Goal: Task Accomplishment & Management: Use online tool/utility

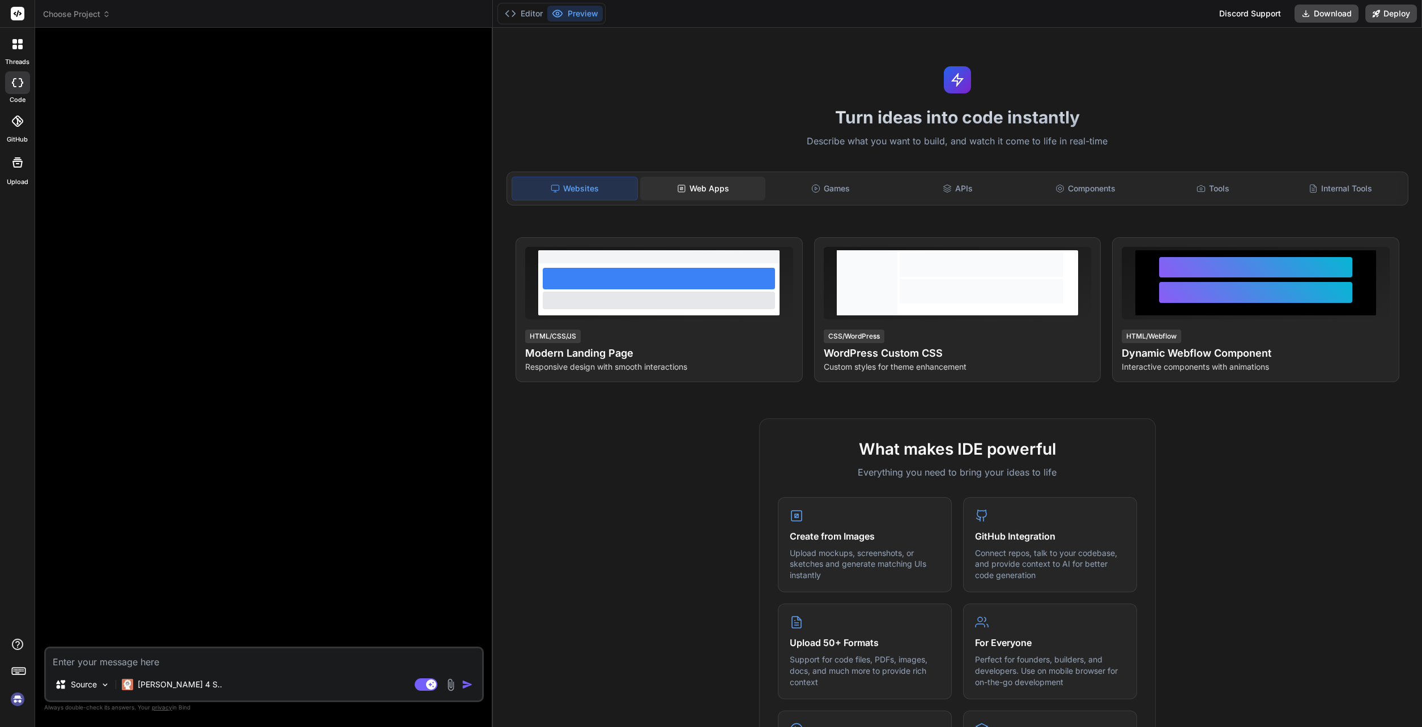
click at [715, 190] on div "Web Apps" at bounding box center [702, 189] width 125 height 24
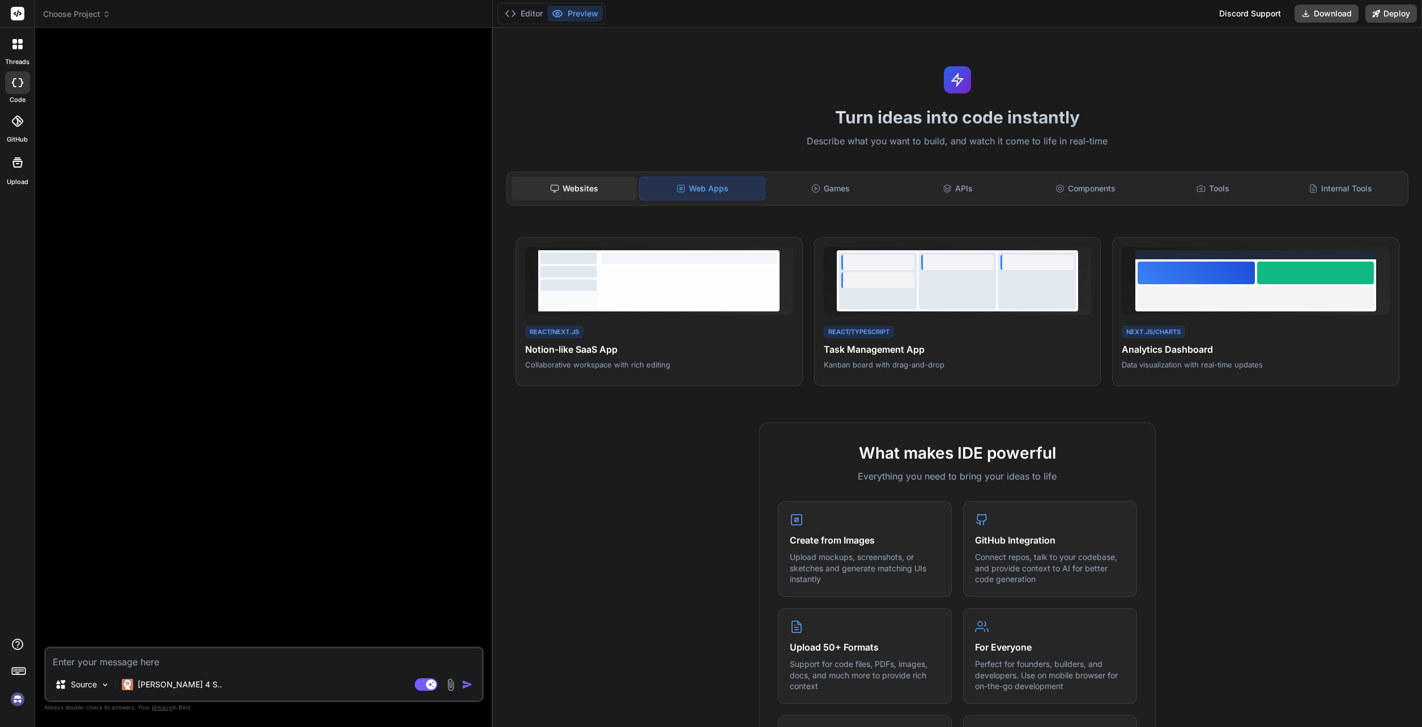
click at [587, 188] on div "Websites" at bounding box center [574, 189] width 125 height 24
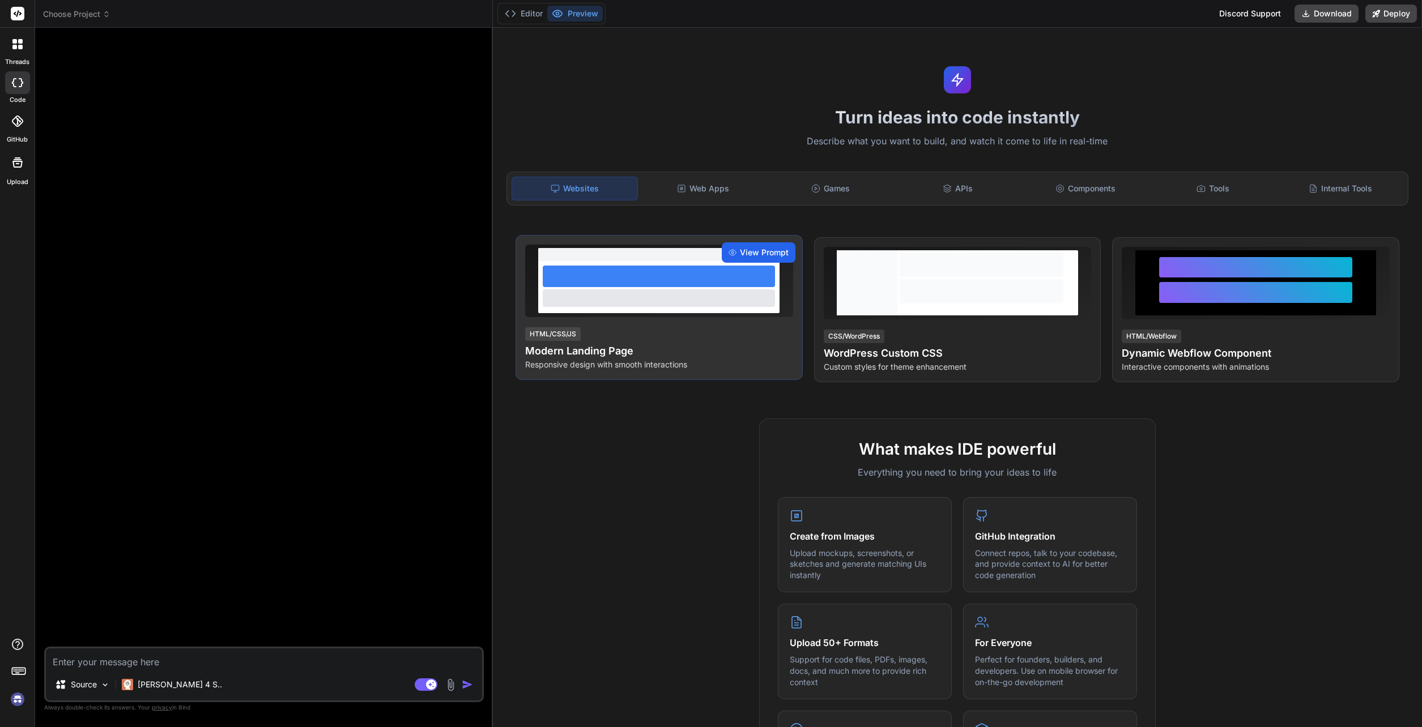
click at [755, 250] on span "View Prompt" at bounding box center [764, 252] width 49 height 11
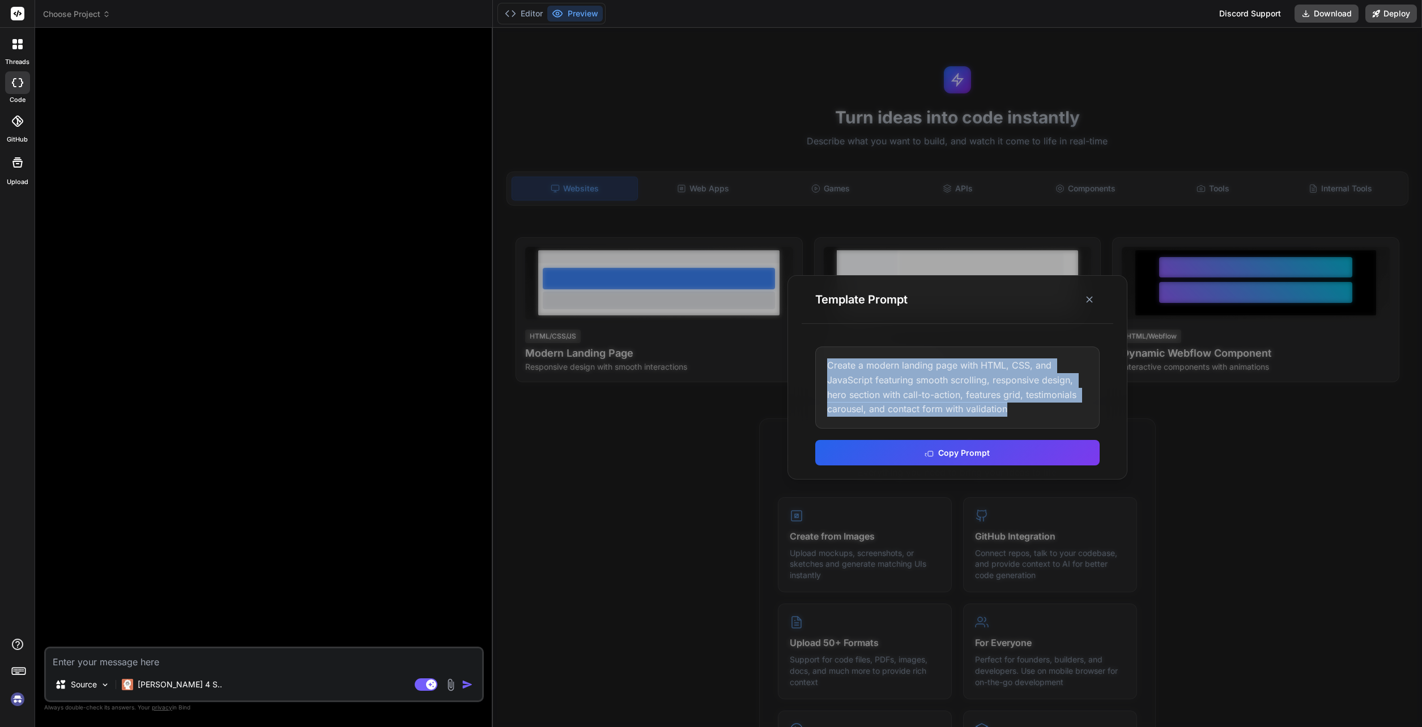
drag, startPoint x: 1017, startPoint y: 406, endPoint x: 829, endPoint y: 357, distance: 193.7
click at [829, 357] on div "Create a modern landing page with HTML, CSS, and JavaScript featuring smooth sc…" at bounding box center [957, 388] width 284 height 82
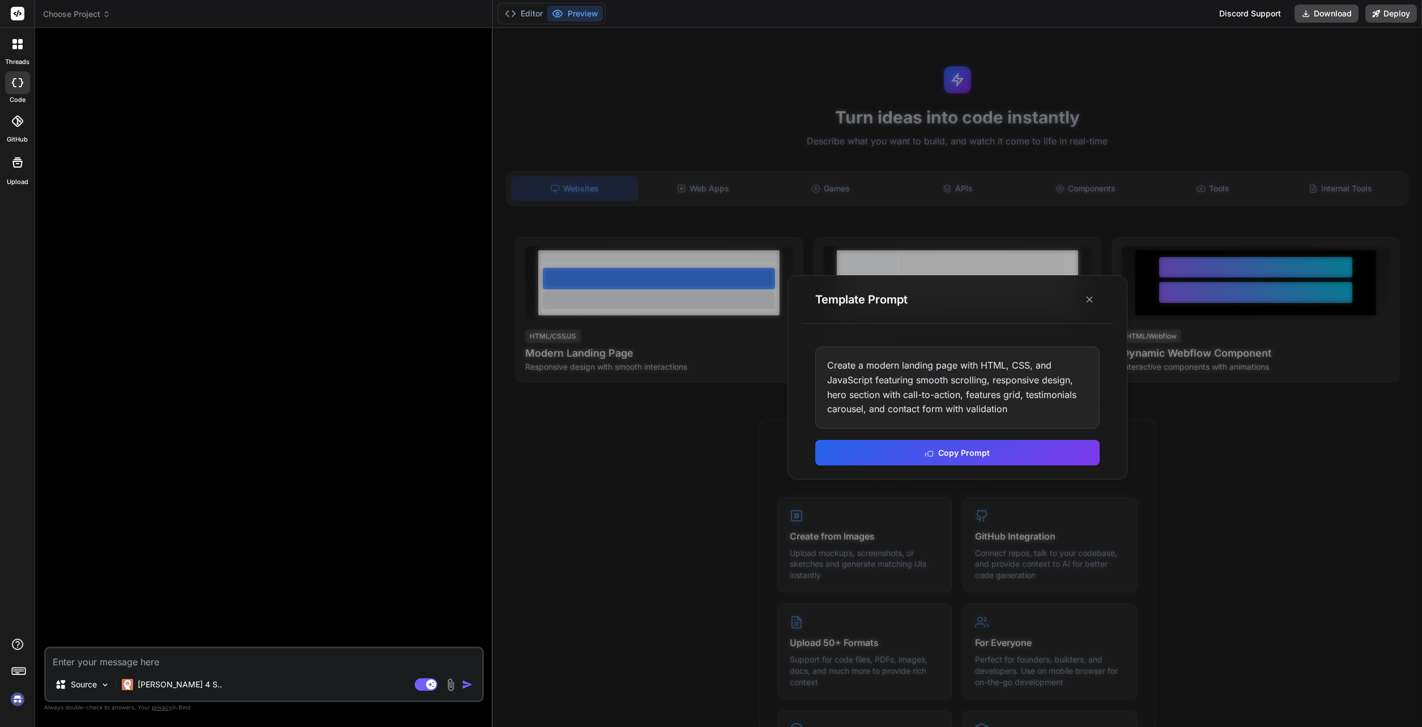
click at [932, 436] on div at bounding box center [957, 378] width 929 height 700
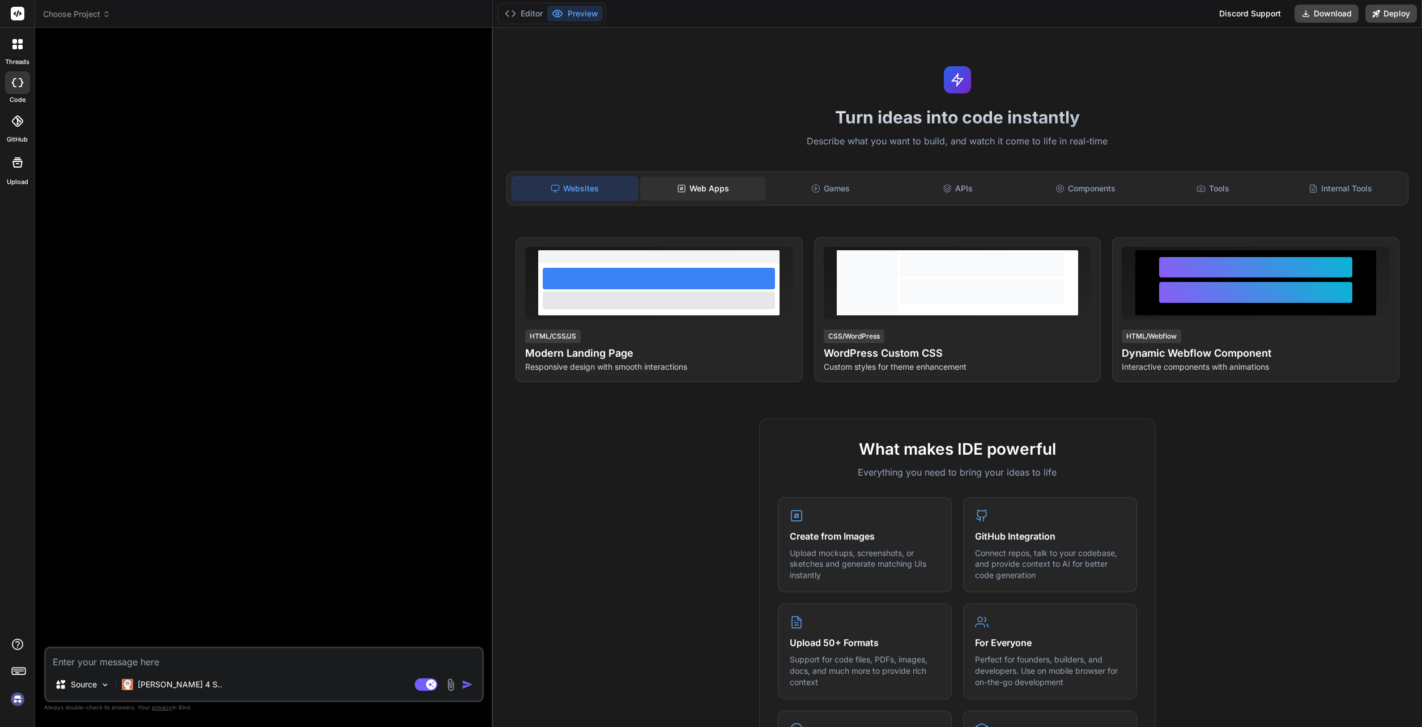
click at [704, 194] on div "Web Apps" at bounding box center [702, 189] width 125 height 24
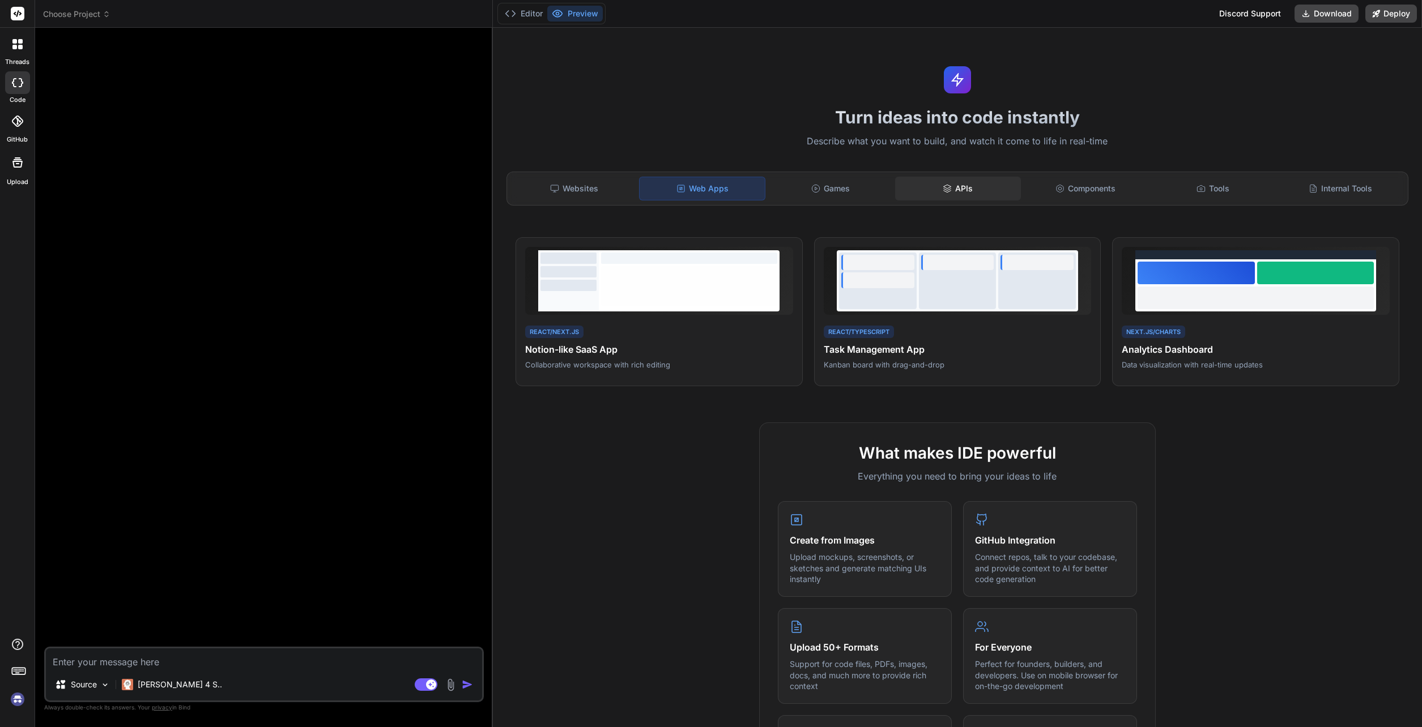
click at [932, 189] on div "APIs" at bounding box center [957, 189] width 125 height 24
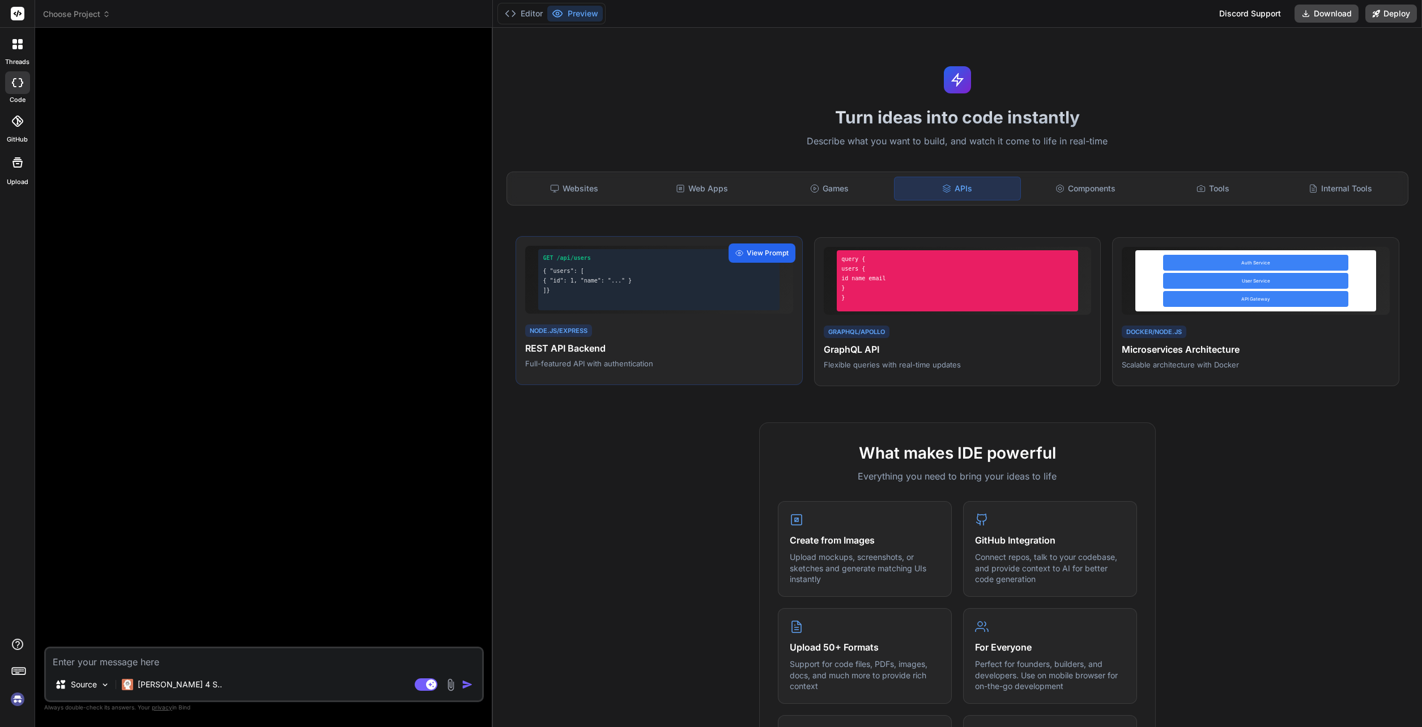
click at [752, 254] on span "View Prompt" at bounding box center [768, 253] width 42 height 10
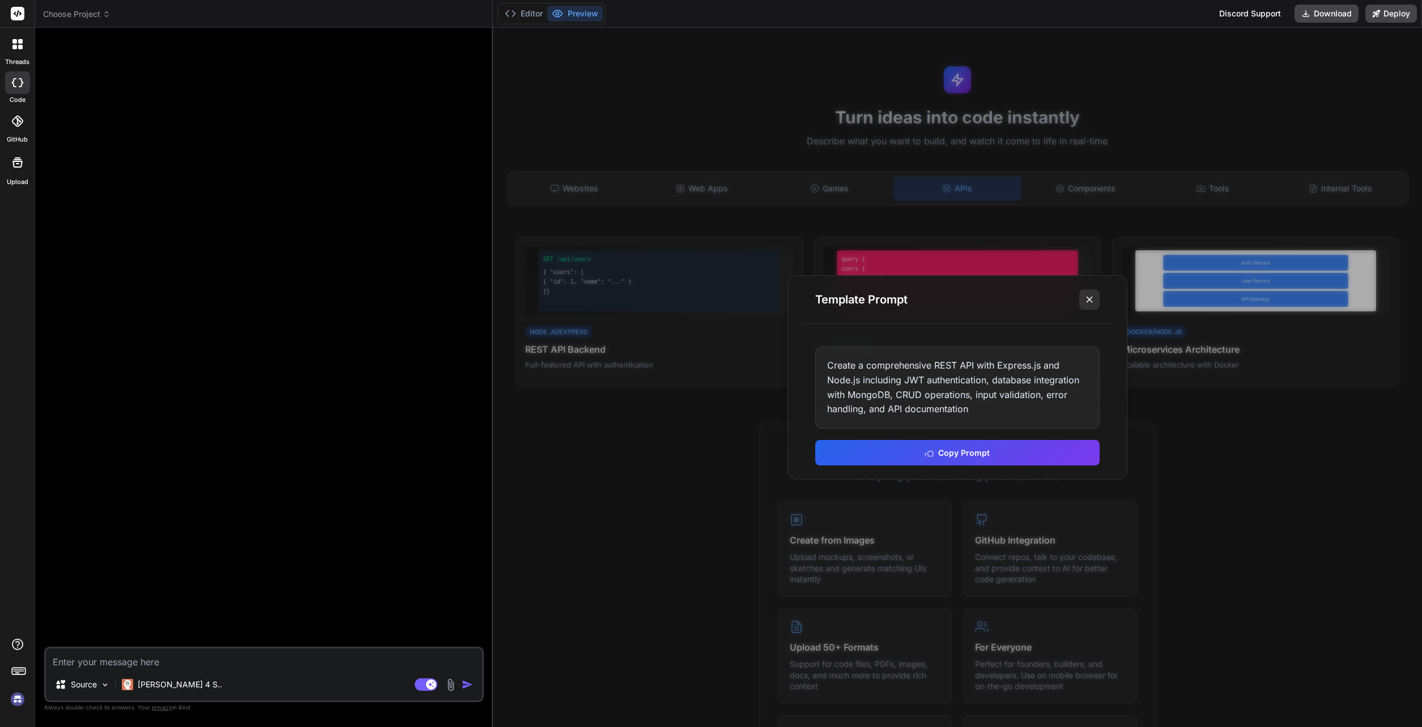
click at [932, 299] on icon at bounding box center [1089, 299] width 11 height 11
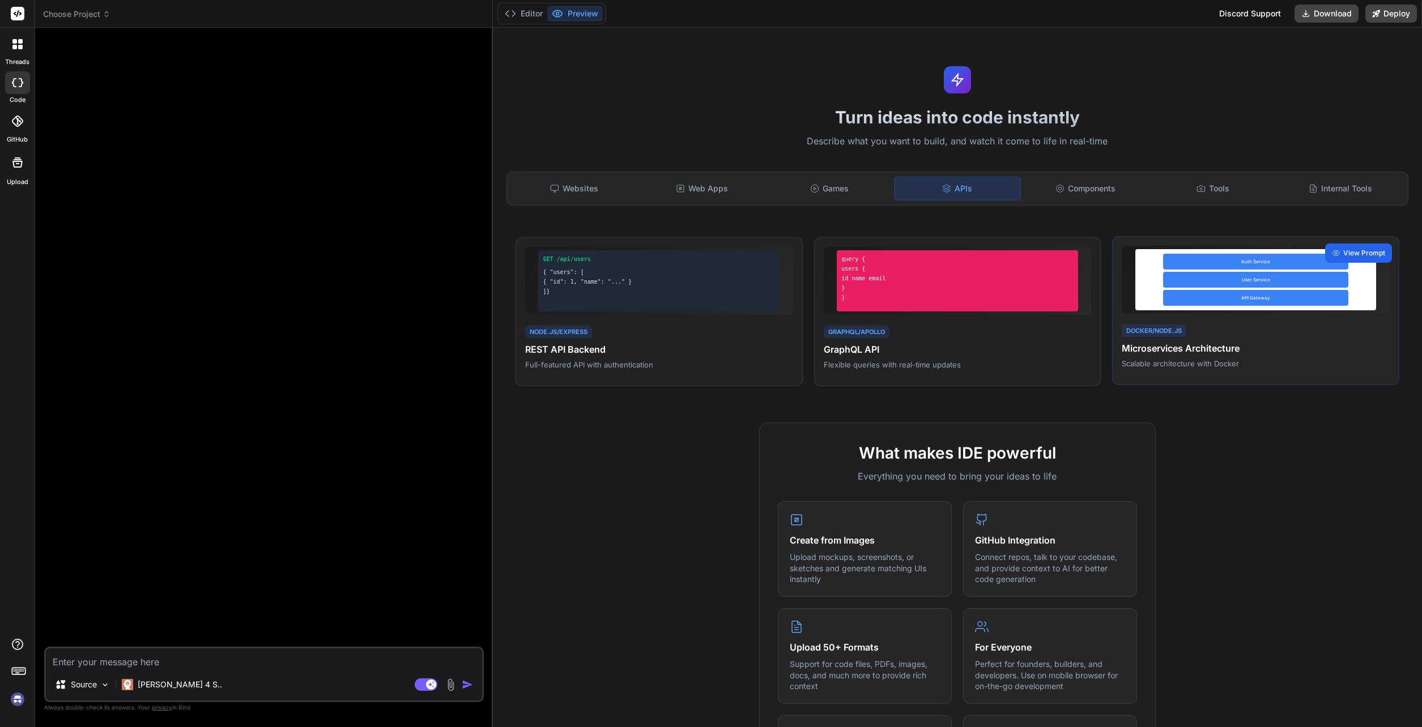
click at [932, 253] on span "View Prompt" at bounding box center [1364, 253] width 42 height 10
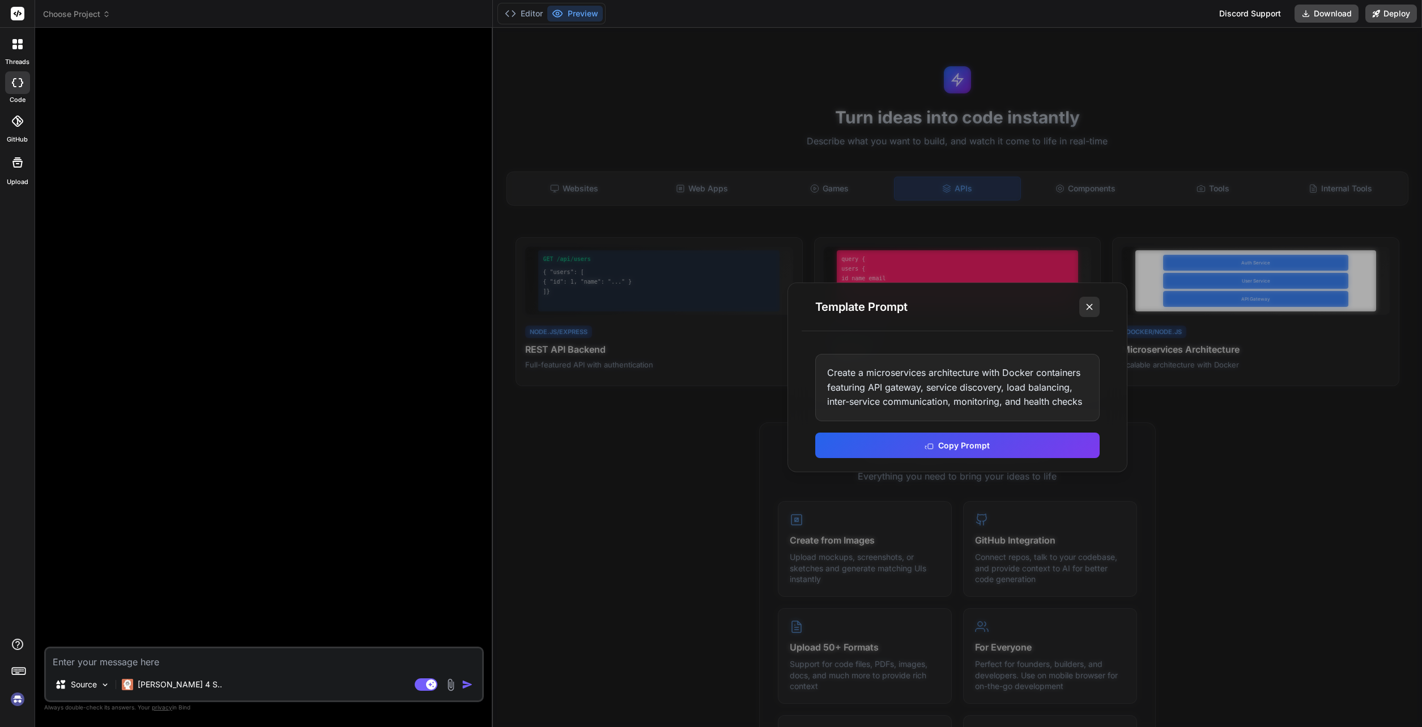
click at [932, 308] on line at bounding box center [1090, 307] width 6 height 6
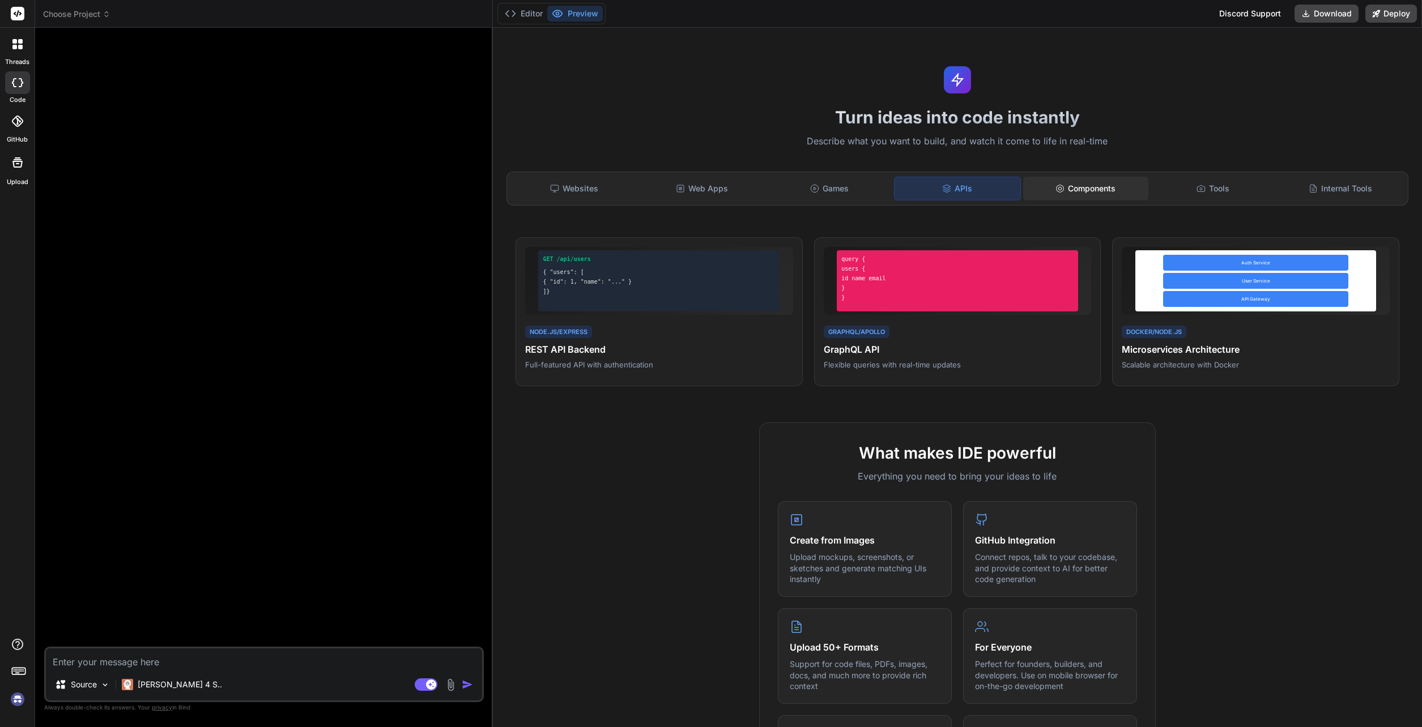
click at [932, 189] on div "Components" at bounding box center [1085, 189] width 125 height 24
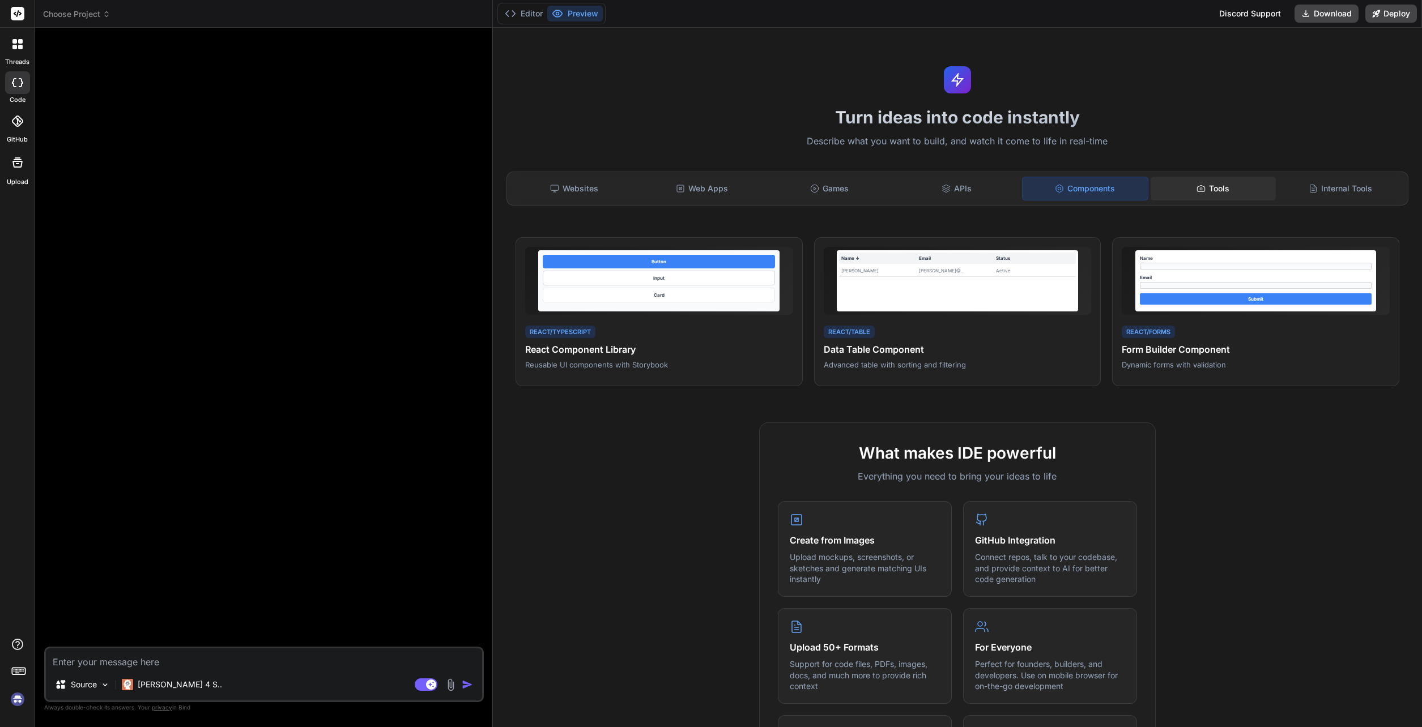
click at [932, 186] on div "Tools" at bounding box center [1213, 189] width 125 height 24
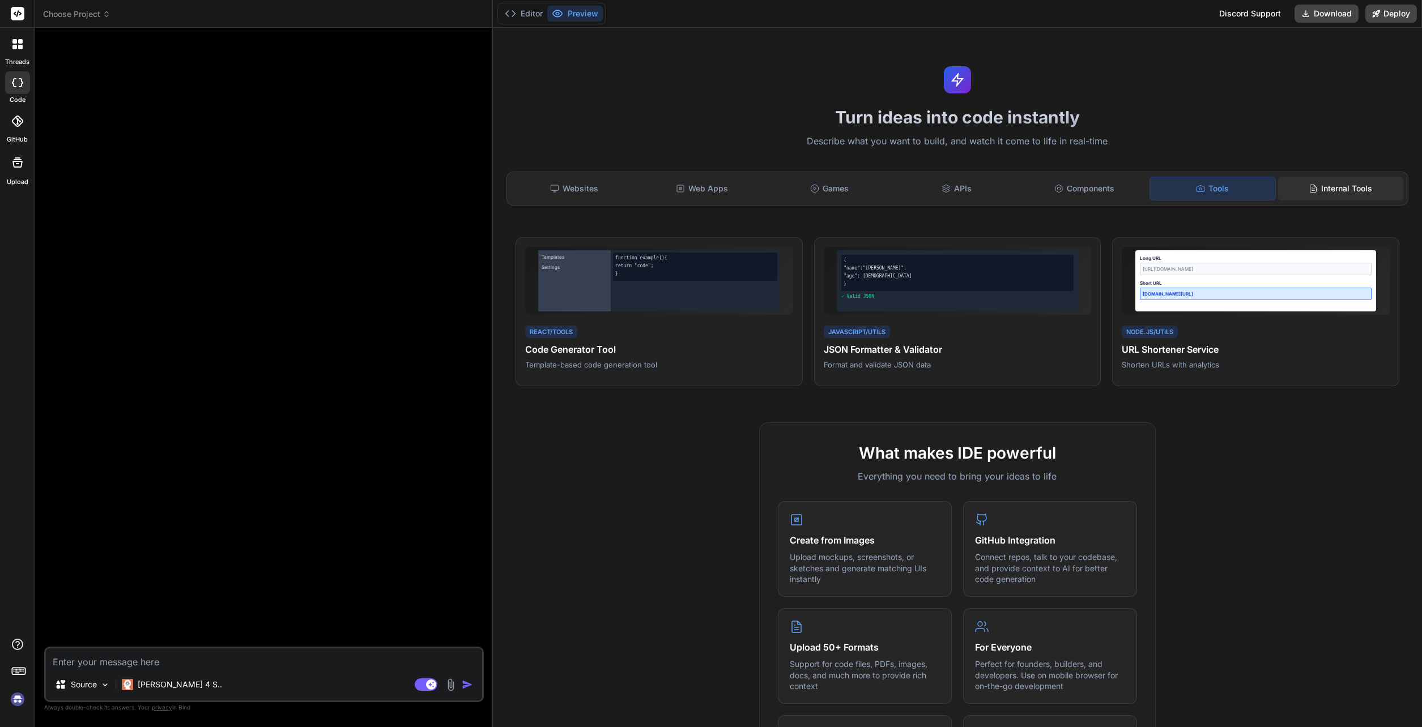
click at [932, 191] on div "Internal Tools" at bounding box center [1340, 189] width 125 height 24
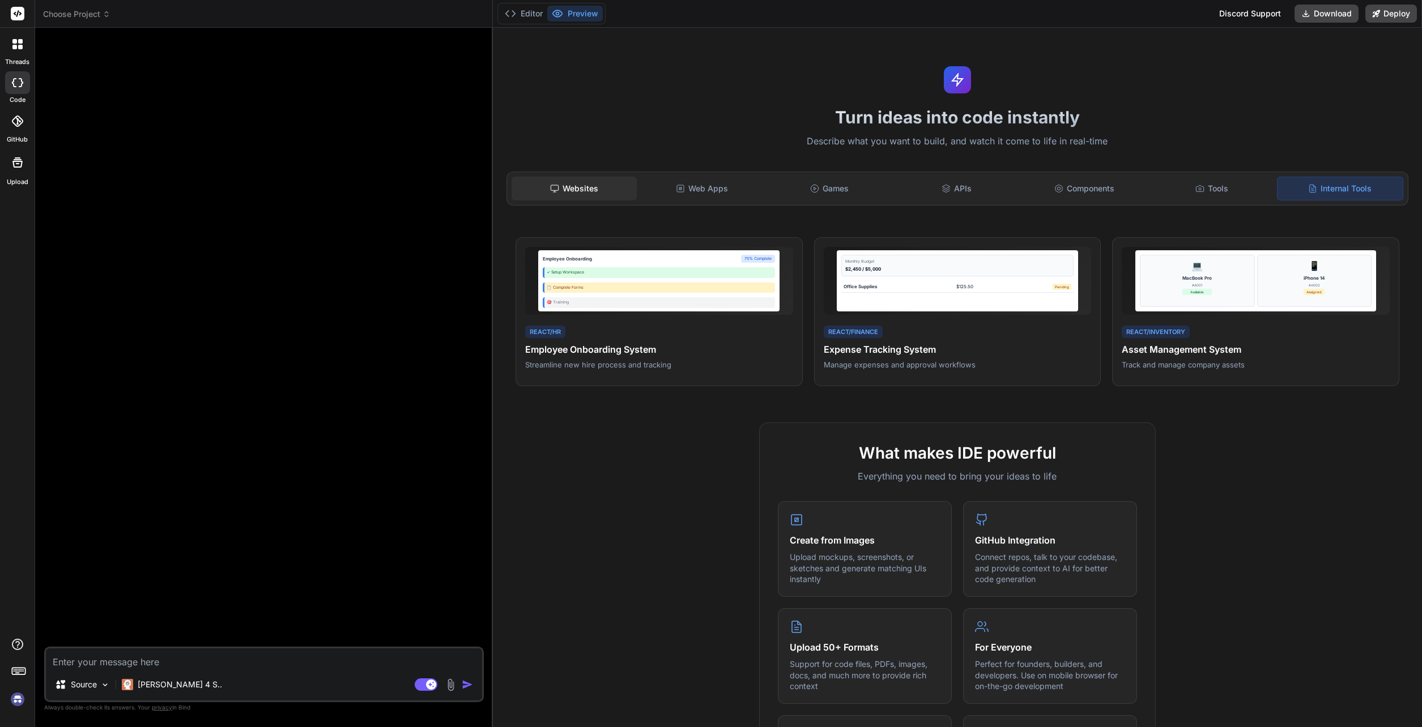
click at [587, 189] on div "Websites" at bounding box center [574, 189] width 125 height 24
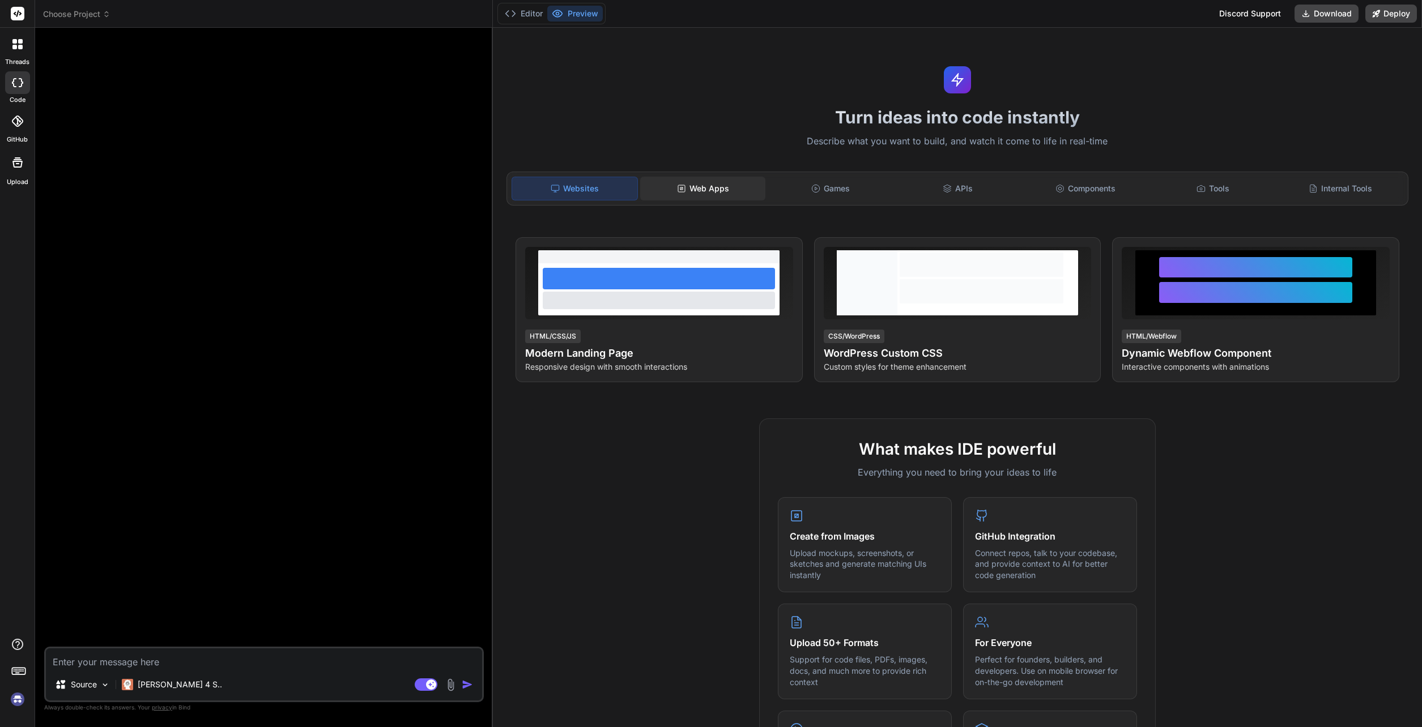
click at [702, 186] on div "Web Apps" at bounding box center [702, 189] width 125 height 24
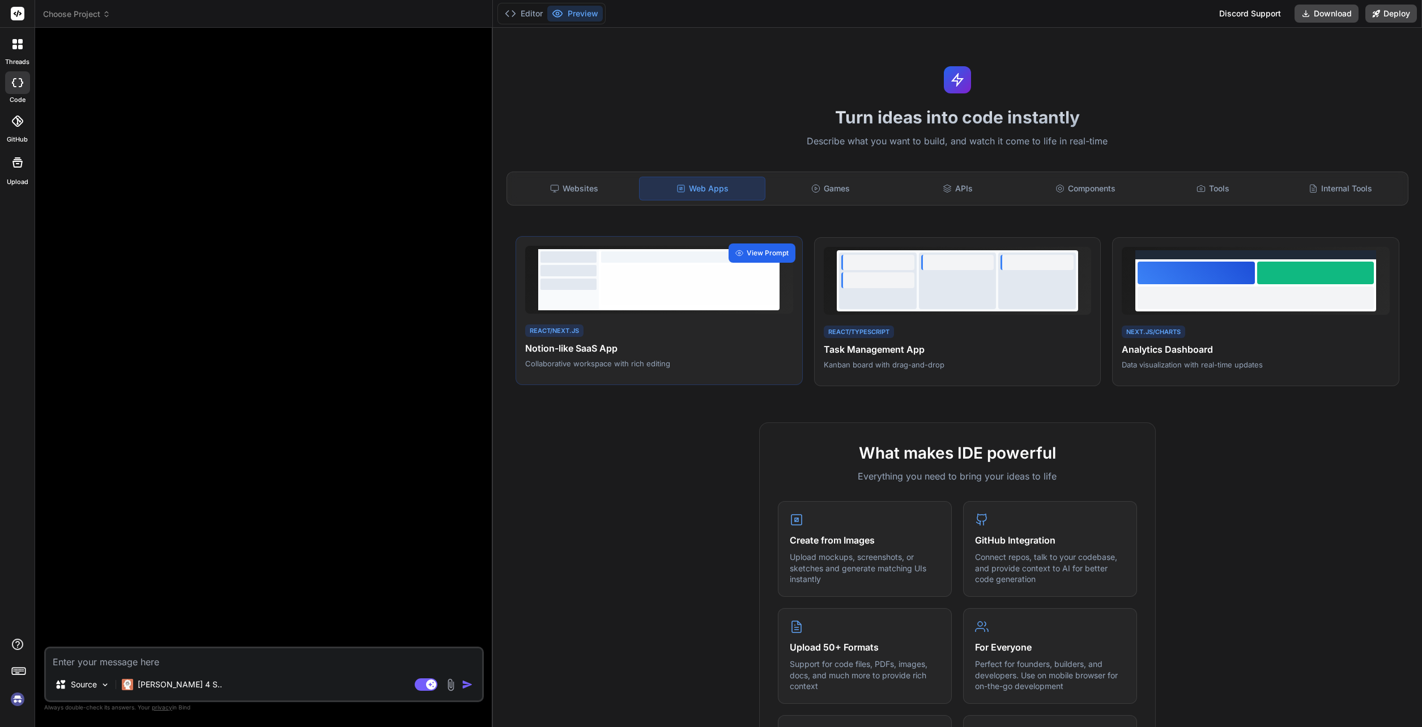
click at [747, 254] on span "View Prompt" at bounding box center [768, 253] width 42 height 10
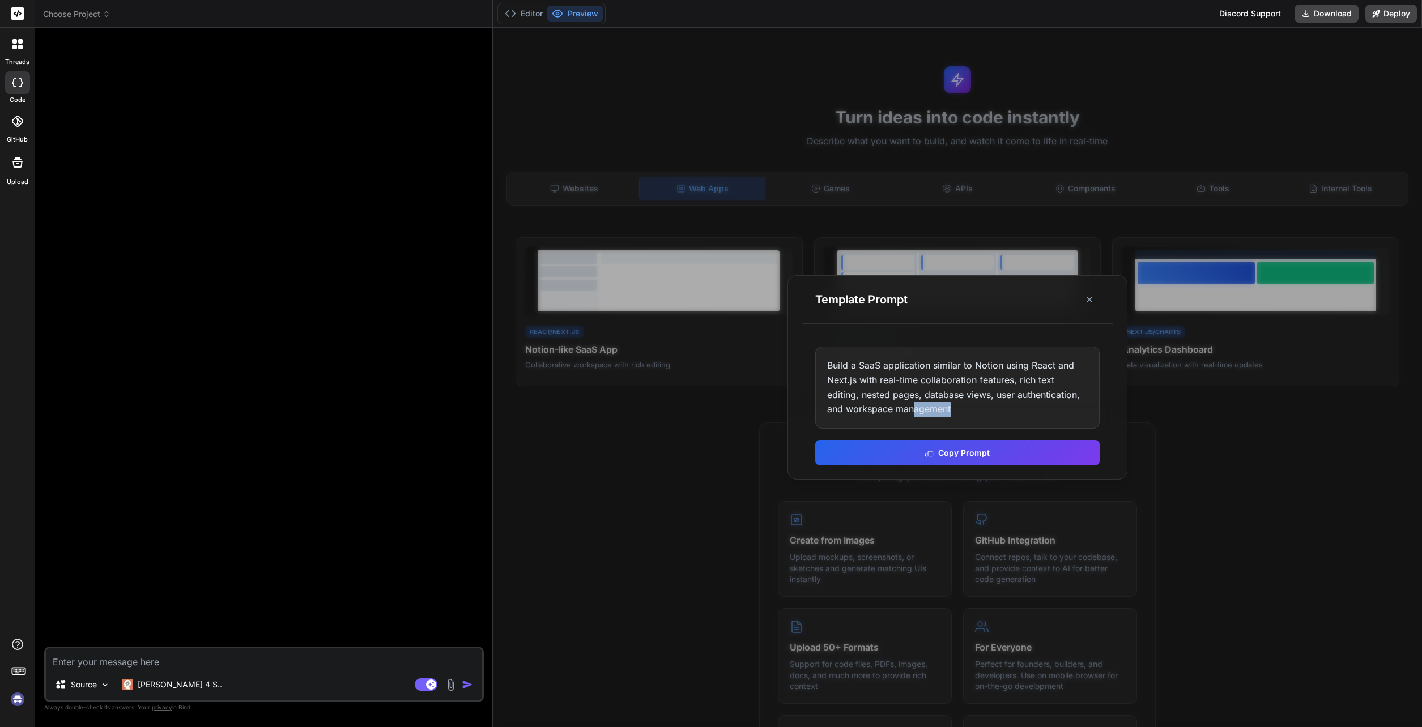
drag, startPoint x: 955, startPoint y: 411, endPoint x: 914, endPoint y: 406, distance: 41.7
click at [914, 406] on div "Build a SaaS application similar to Notion using React and Next.js with real-ti…" at bounding box center [957, 388] width 284 height 82
click at [932, 453] on button "Copy Prompt" at bounding box center [957, 451] width 284 height 25
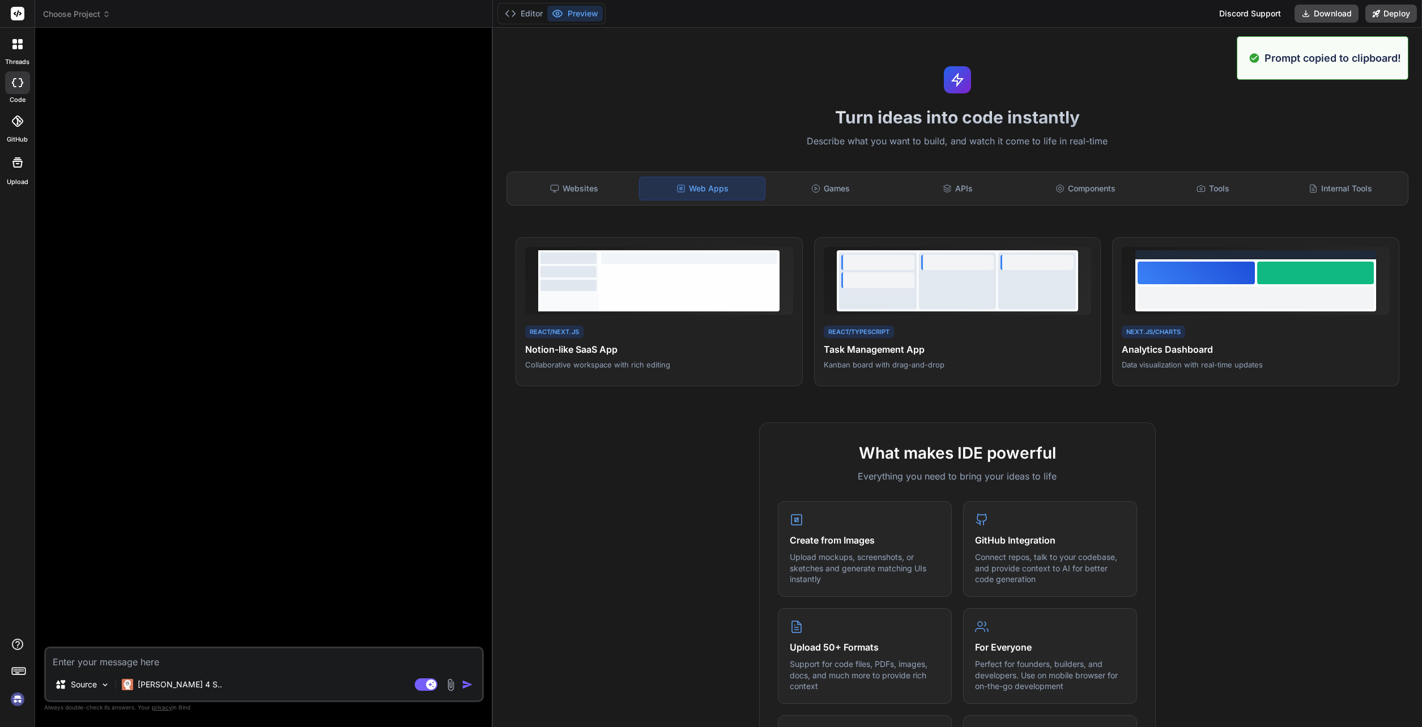
click at [188, 521] on textarea at bounding box center [264, 659] width 436 height 20
click at [180, 521] on p "[PERSON_NAME] 4 S.." at bounding box center [180, 684] width 84 height 11
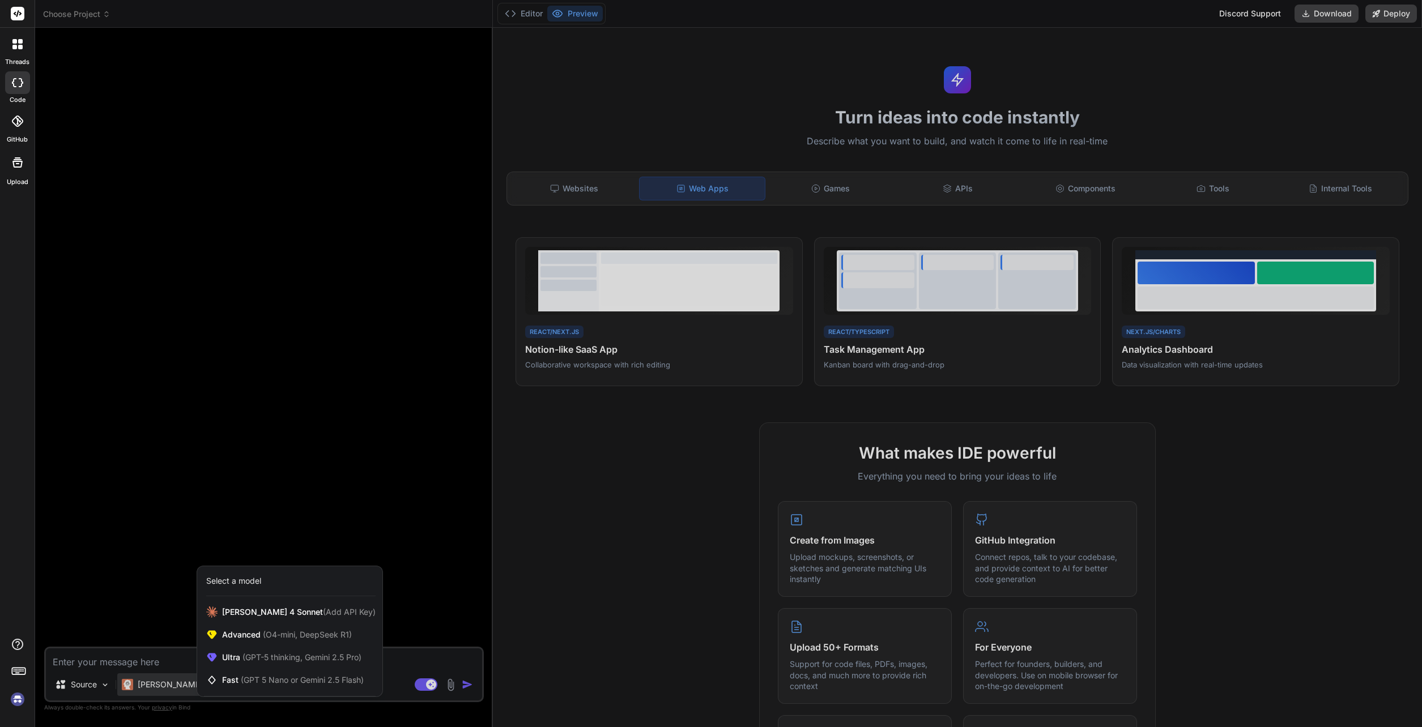
click at [114, 521] on div at bounding box center [711, 363] width 1422 height 727
type textarea "x"
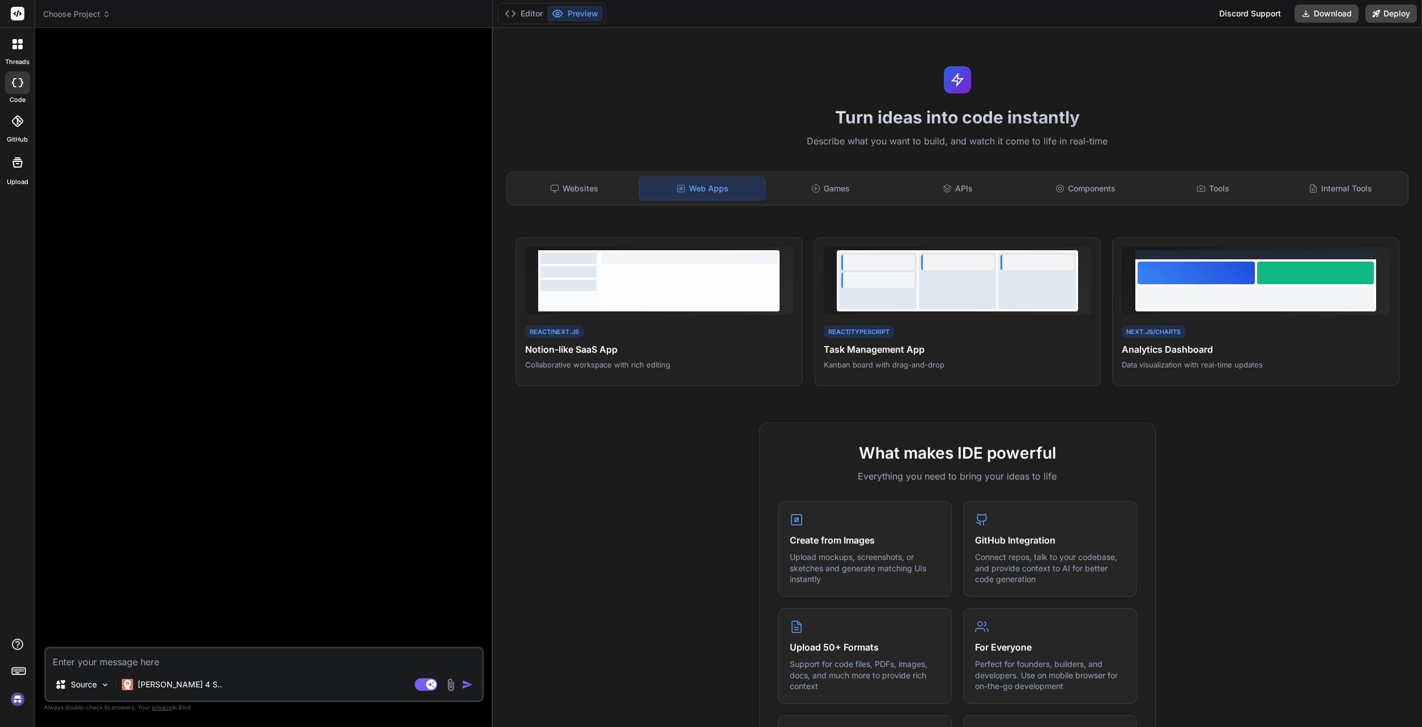
click at [92, 521] on textarea at bounding box center [264, 659] width 436 height 20
paste textarea "Build a SaaS application similar to Notion using React and Next.js with real-ti…"
type textarea "Build a SaaS application similar to Notion using React and Next.js with real-ti…"
type textarea "x"
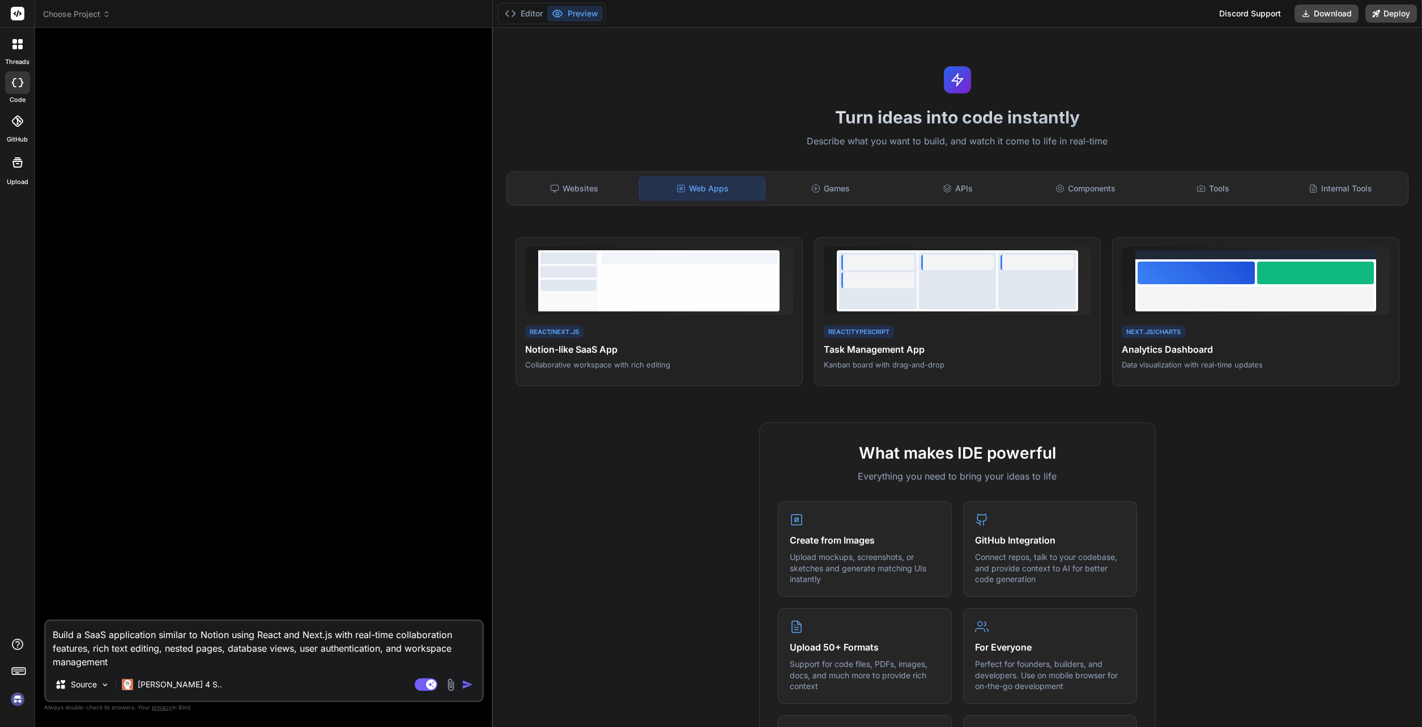
click at [228, 521] on textarea "Build a SaaS application similar to Notion using React and Next.js with real-ti…" at bounding box center [264, 645] width 436 height 48
type textarea "Build a SaaS application similar to Notio using React and Next.js with real-tim…"
type textarea "x"
type textarea "Build a SaaS application similar to Noti using React and Next.js with real-time…"
type textarea "x"
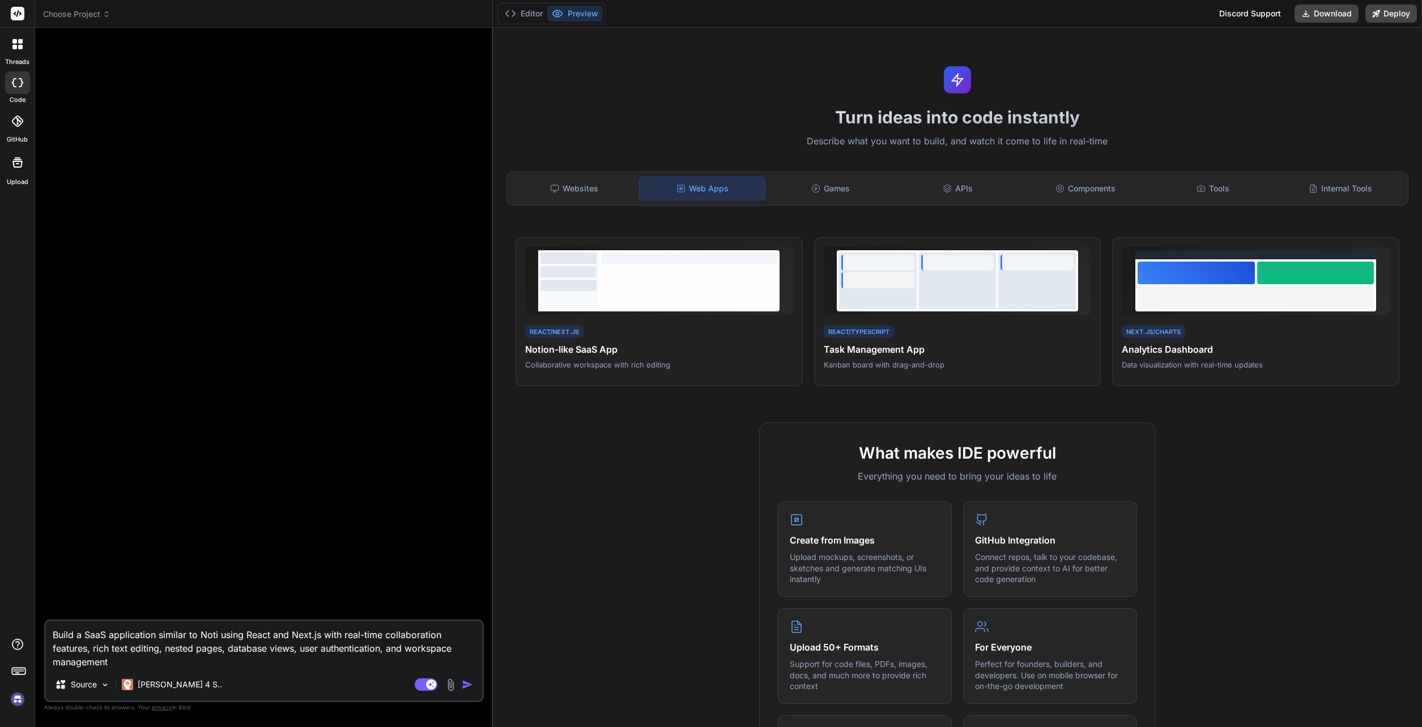
type textarea "Build a SaaS application similar to Not using React and Next.js with real-time …"
type textarea "x"
type textarea "Build a SaaS application similar to No using React and Next.js with real-time c…"
type textarea "x"
type textarea "Build a SaaS application similar to N using React and Next.js with real-time co…"
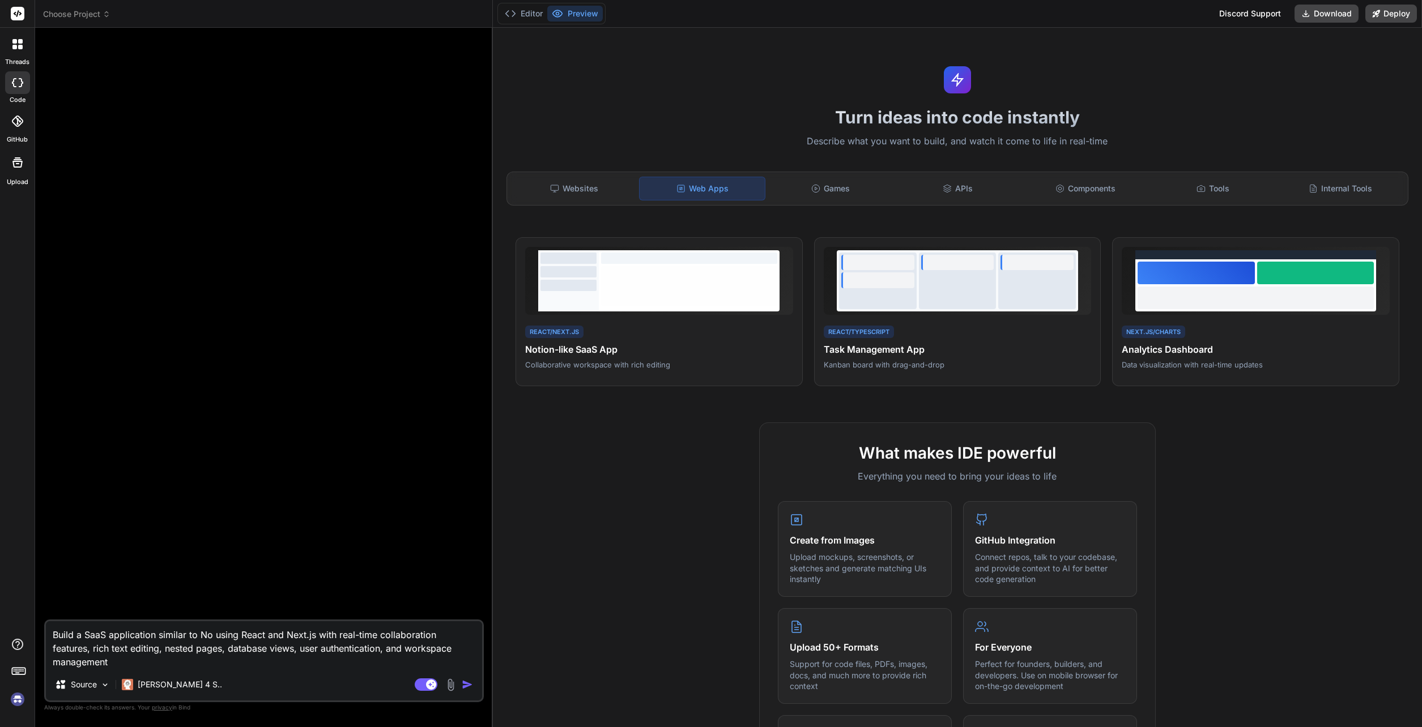
type textarea "x"
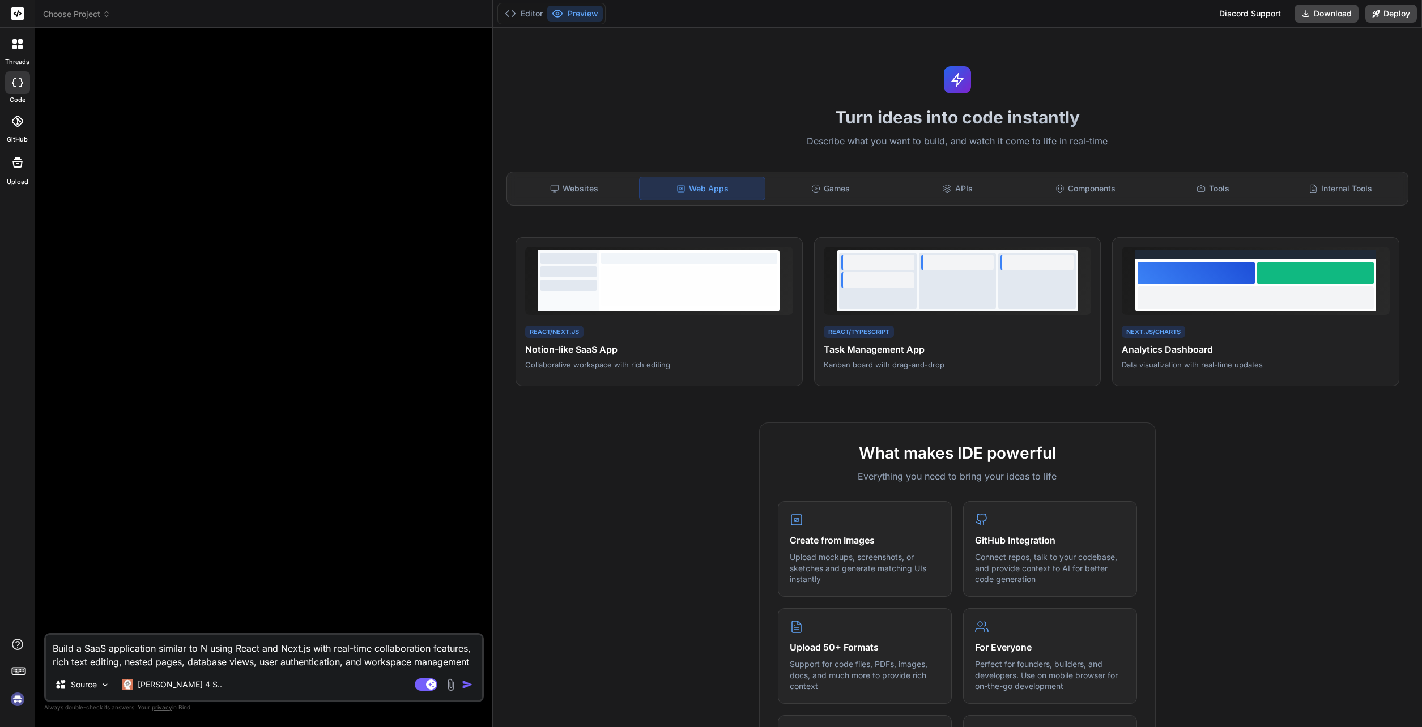
type textarea "Build a SaaS application similar to using React and Next.js with real-time coll…"
type textarea "x"
type textarea "Build a SaaS application similar to C using React and Next.js with real-time co…"
type textarea "x"
type textarea "Build a SaaS application similar to Cl using React and Next.js with real-time c…"
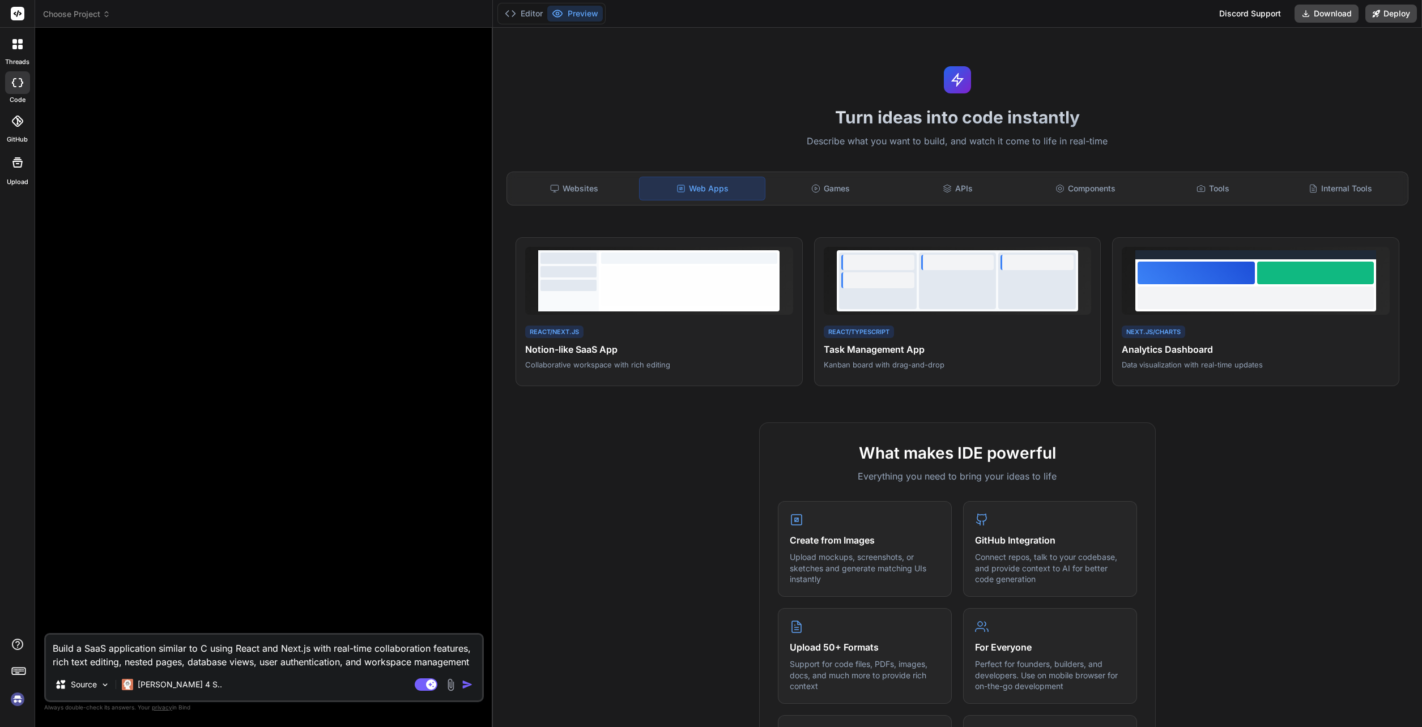
type textarea "x"
type textarea "Build a SaaS application similar to Cli using React and Next.js with real-time …"
type textarea "x"
type textarea "Build a SaaS application similar to Clic using React and Next.js with real-time…"
type textarea "x"
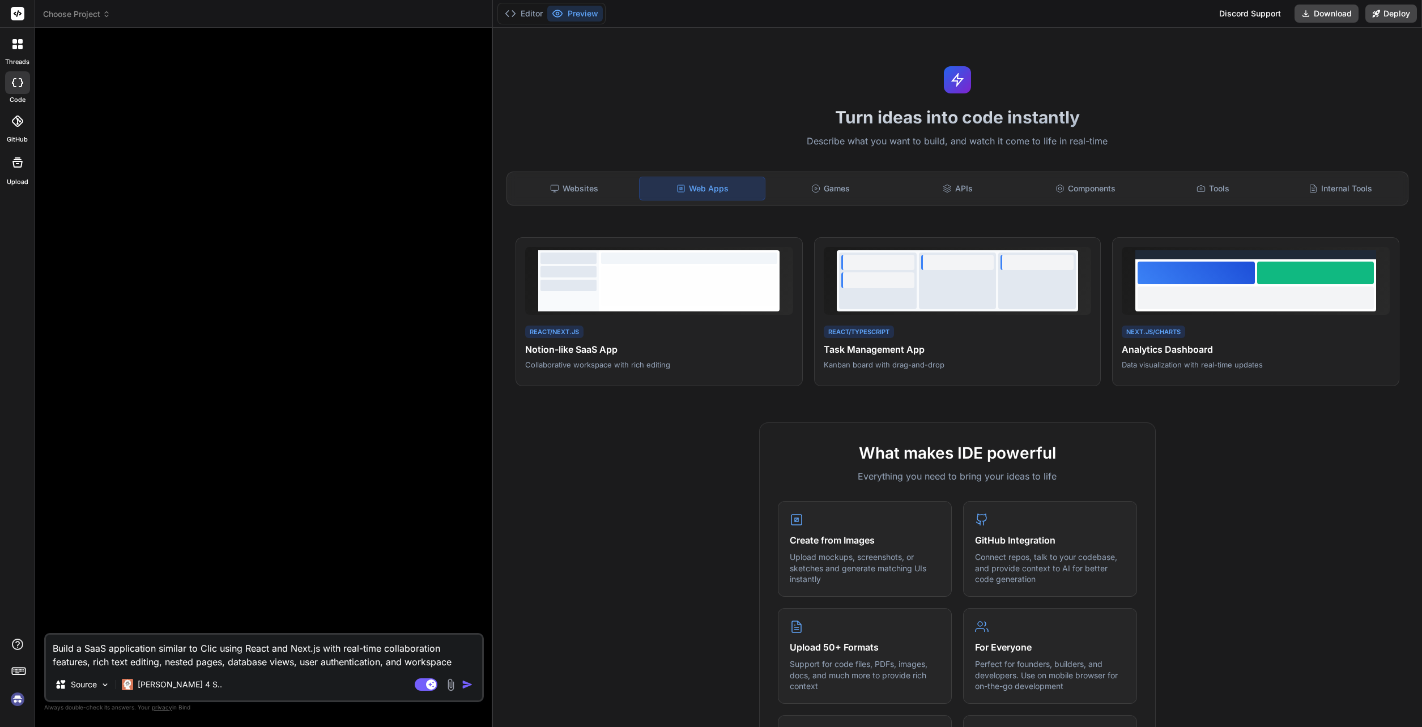
type textarea "Build a SaaS application similar to Click using React and Next.js with real-tim…"
type textarea "x"
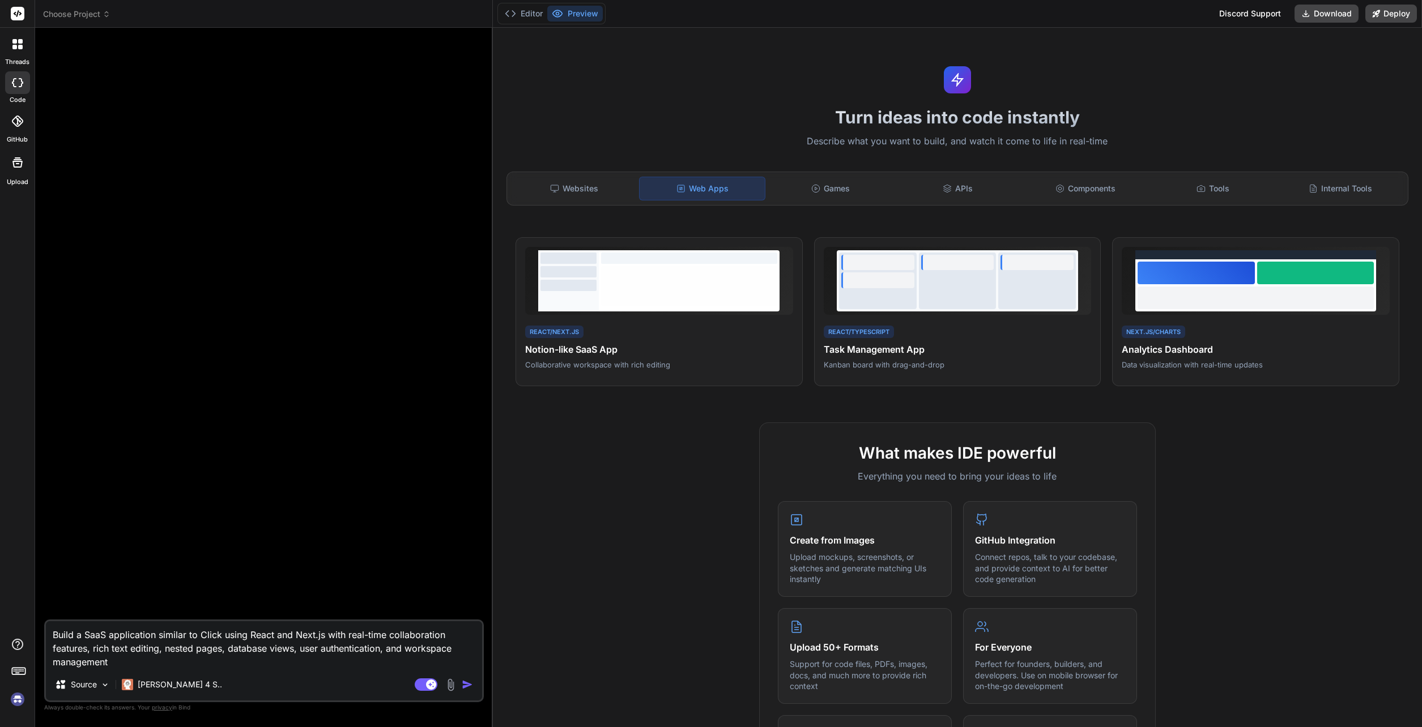
type textarea "Build a SaaS application similar to Clickr using React and Next.js with real-ti…"
type textarea "x"
type textarea "Build a SaaS application similar to Clickra using React and Next.js with real-t…"
type textarea "x"
type textarea "Build a SaaS application similar to Clickran using React and Next.js with real-…"
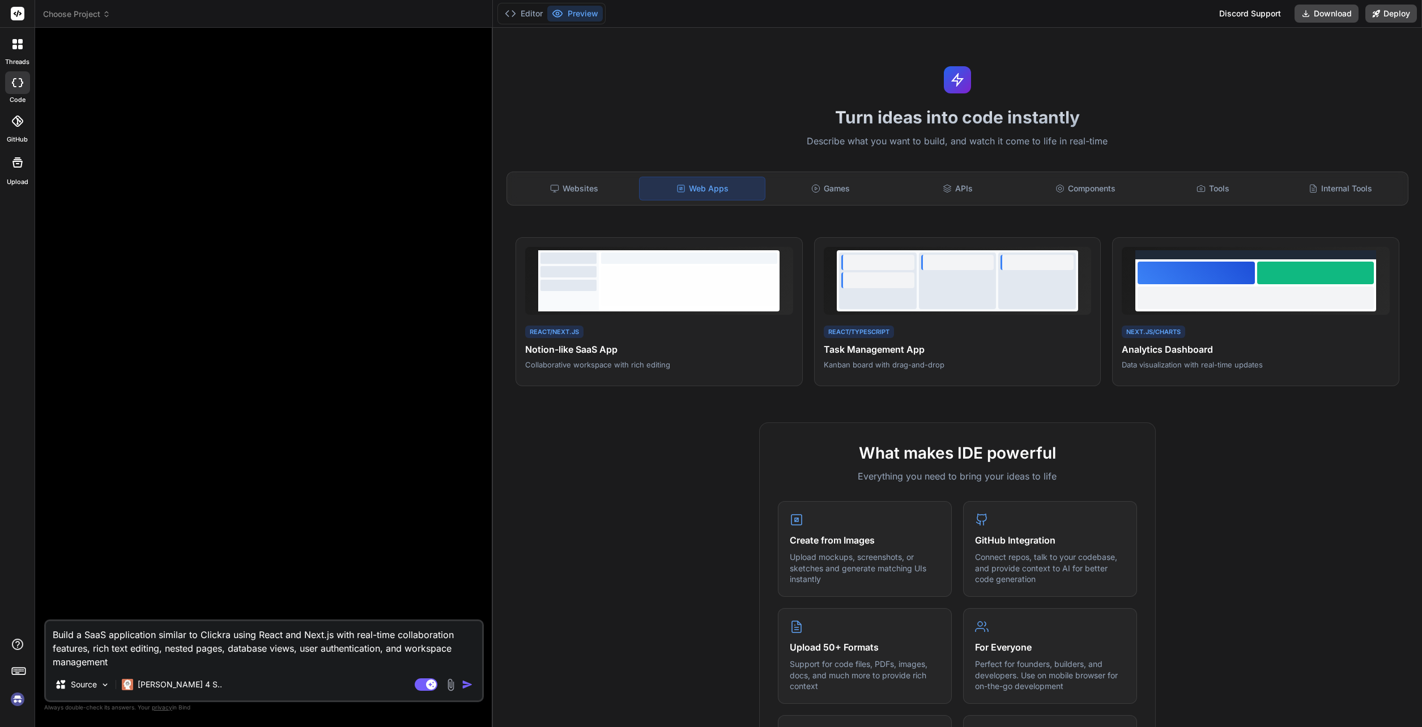
type textarea "x"
type textarea "Build a SaaS application similar to Clickrank using React and Next.js with real…"
type textarea "x"
type textarea "Build a SaaS application similar to Clickrank using React and Next.js with real…"
click at [468, 521] on img "button" at bounding box center [467, 684] width 11 height 11
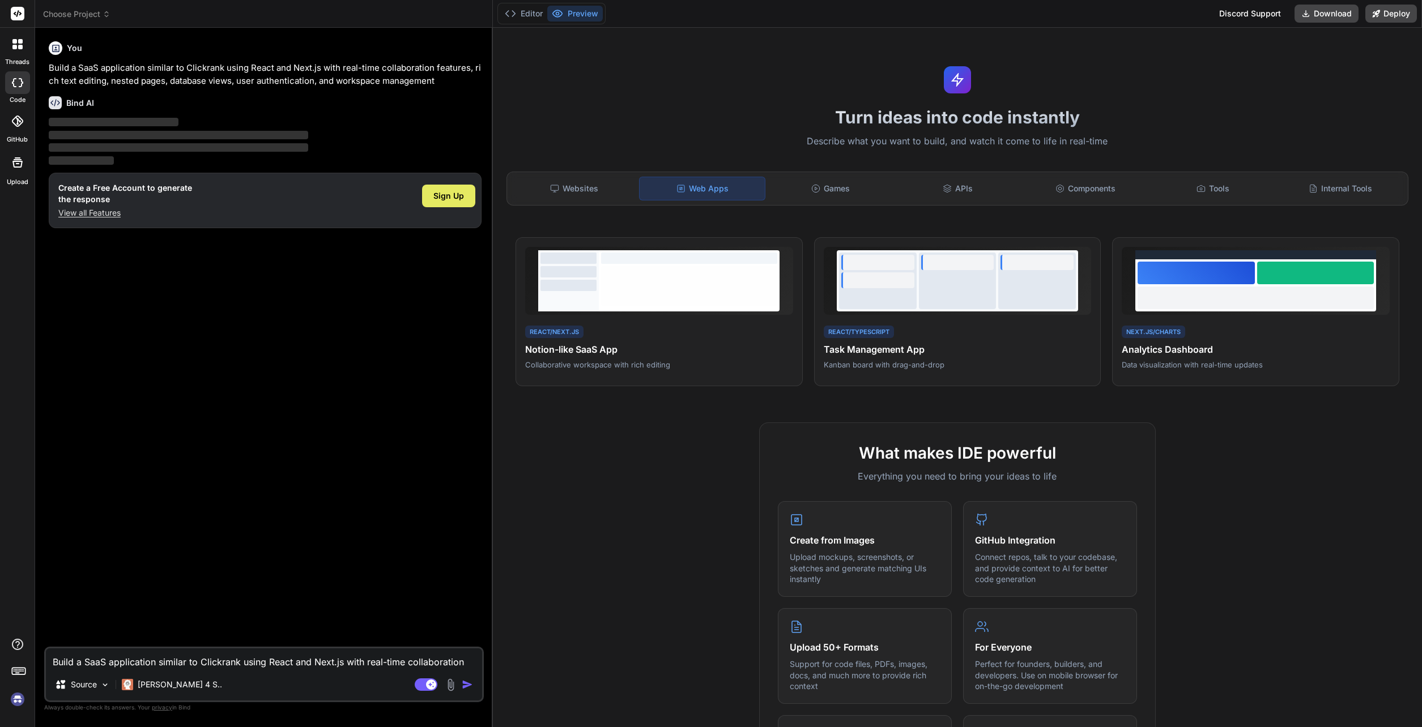
click at [444, 198] on span "Sign Up" at bounding box center [448, 195] width 31 height 11
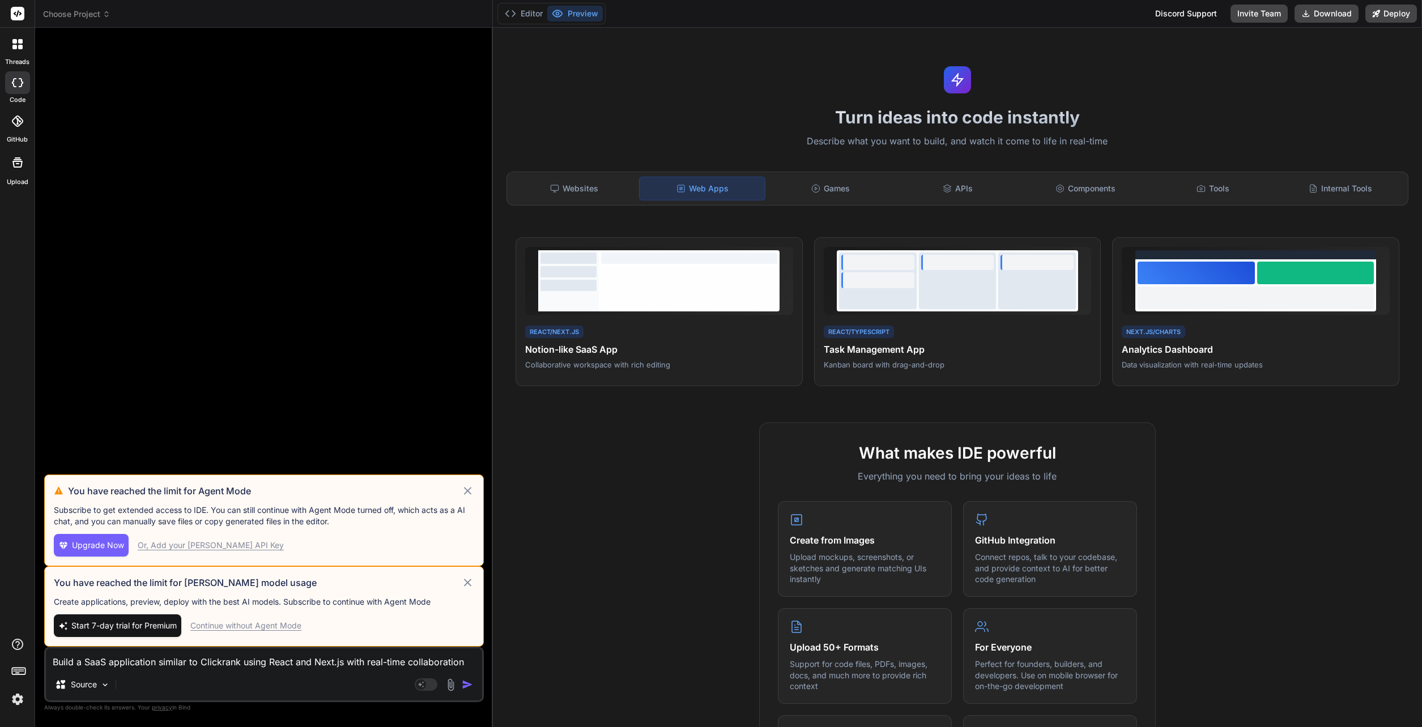
click at [467, 521] on icon at bounding box center [467, 583] width 13 height 14
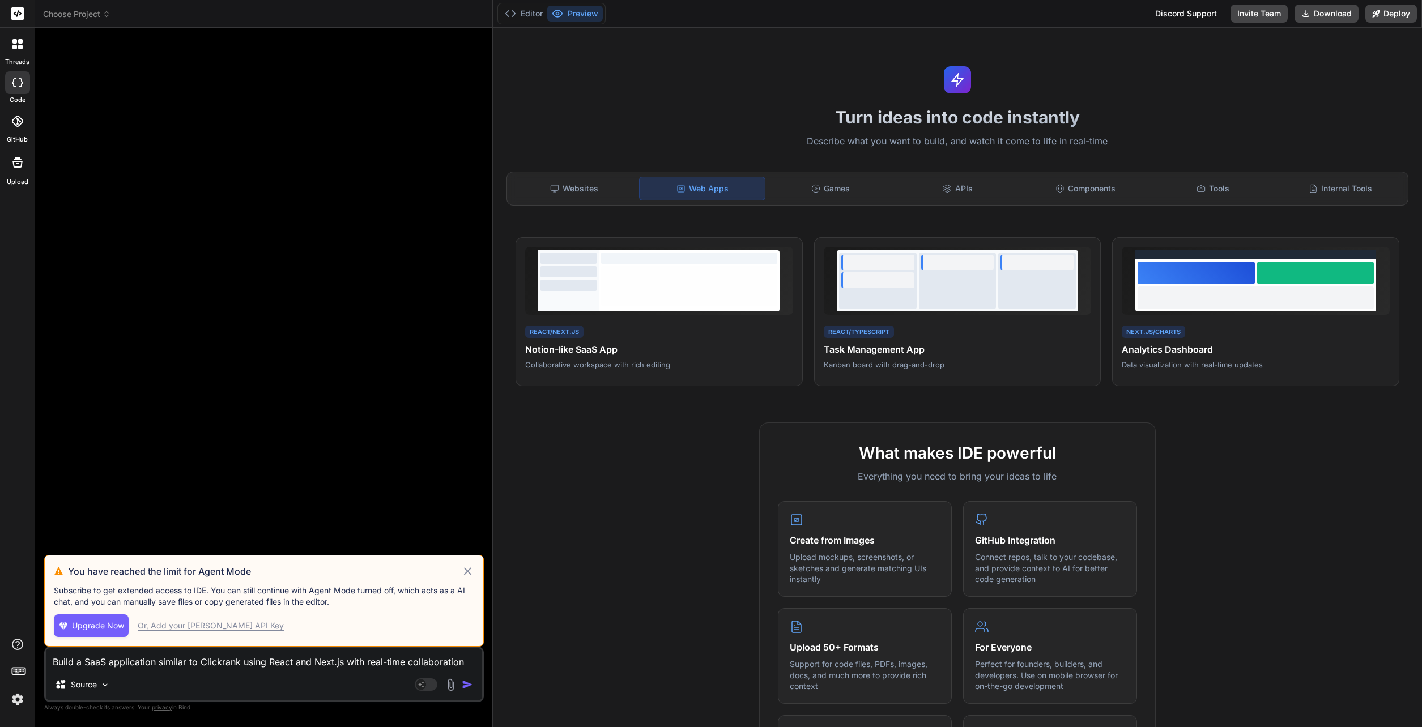
click at [466, 521] on icon at bounding box center [467, 572] width 13 height 14
type textarea "x"
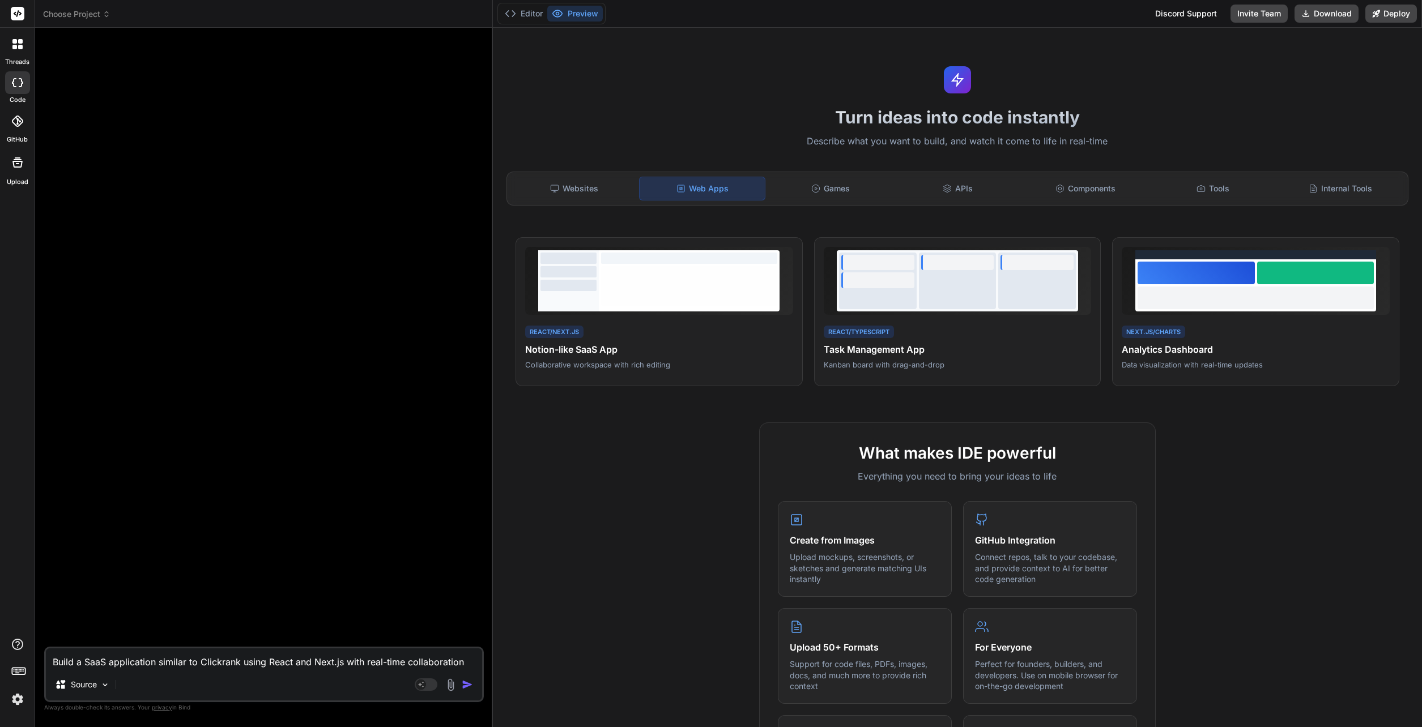
click at [147, 521] on textarea "Build a SaaS application similar to Clickrank using React and Next.js with real…" at bounding box center [264, 659] width 436 height 20
paste textarea "Build a SaaS application similar to Notion using React and Next.js with real-ti…"
type textarea "Build a SaaS application similar to Notion using React and Next.js with real-ti…"
type textarea "x"
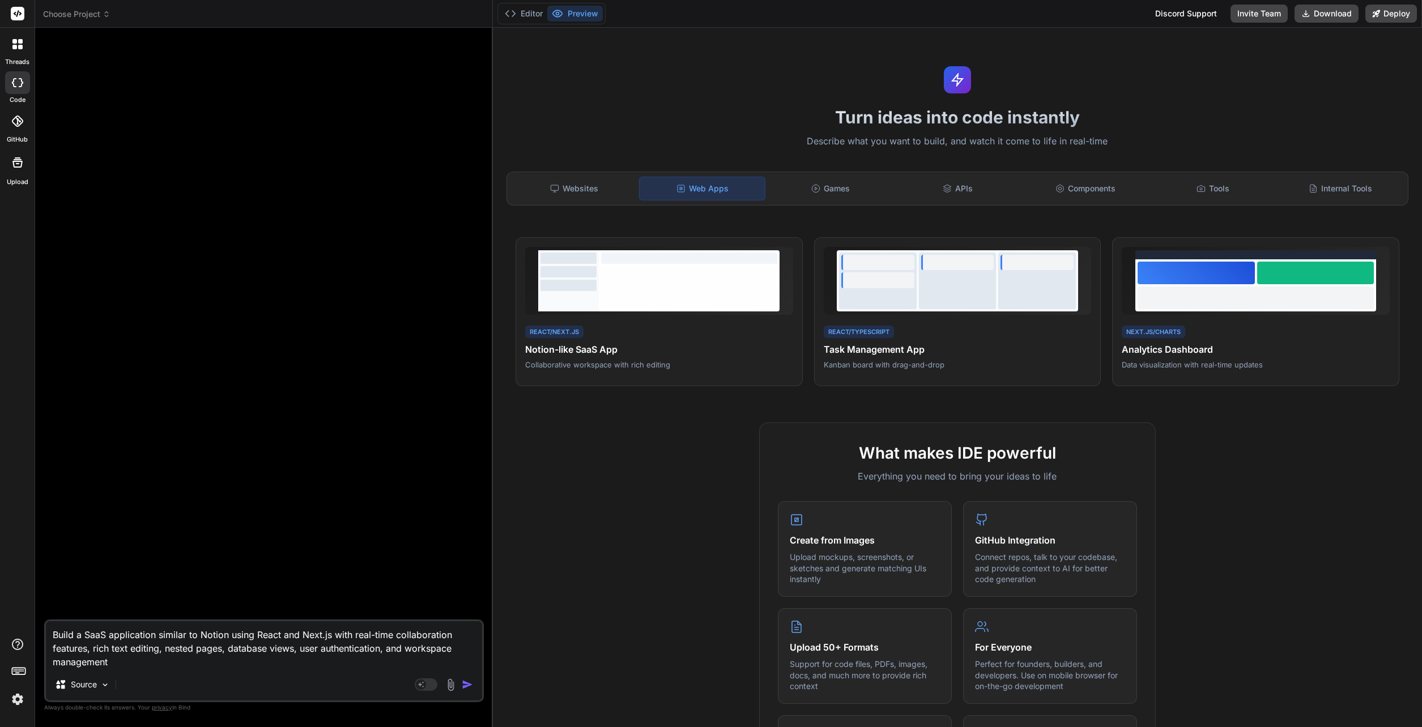
drag, startPoint x: 227, startPoint y: 634, endPoint x: 201, endPoint y: 632, distance: 26.2
click at [201, 521] on textarea "Build a SaaS application similar to Notion using React and Next.js with real-ti…" at bounding box center [264, 645] width 436 height 48
type textarea "Build a SaaS application similar to C using React and Next.js with real-time co…"
type textarea "x"
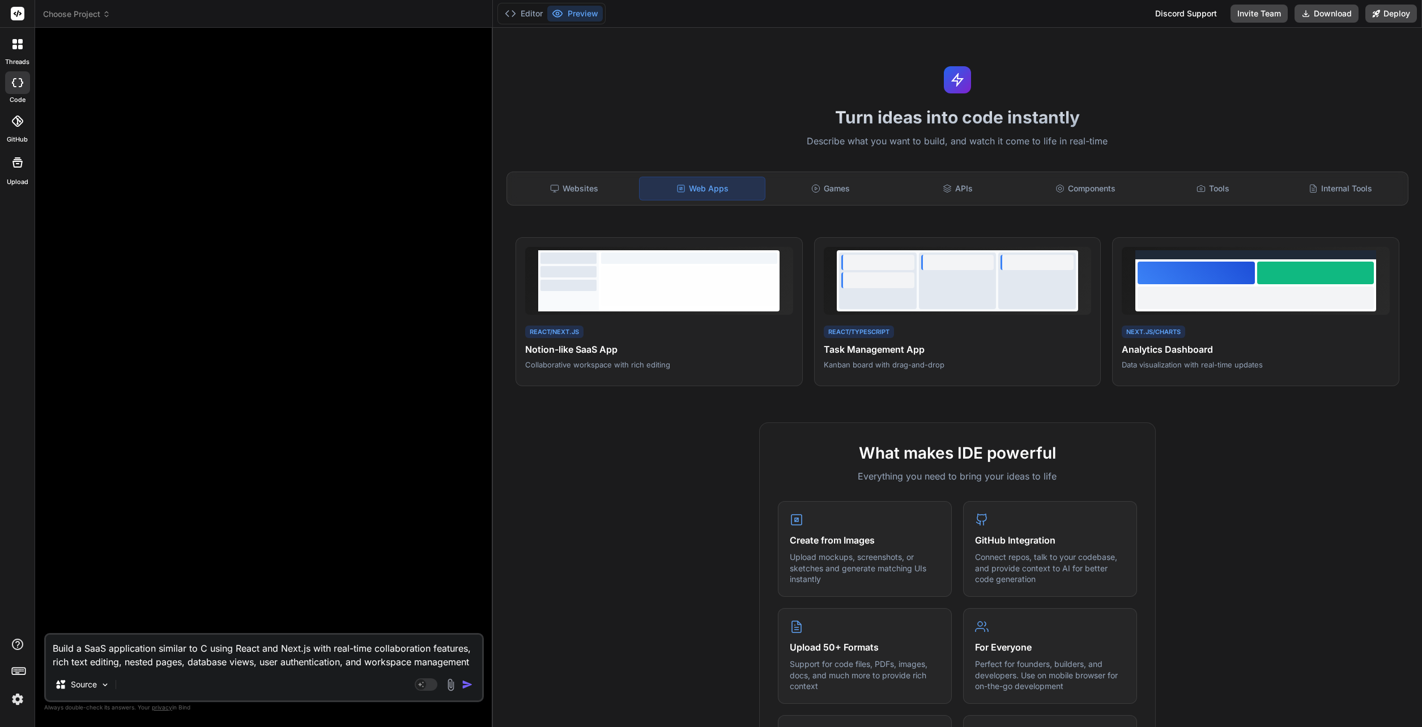
type textarea "Build a SaaS application similar to Cl using React and Next.js with real-time c…"
type textarea "x"
type textarea "Build a SaaS application similar to Cli using React and Next.js with real-time …"
type textarea "x"
type textarea "Build a SaaS application similar to Clic using React and Next.js with real-time…"
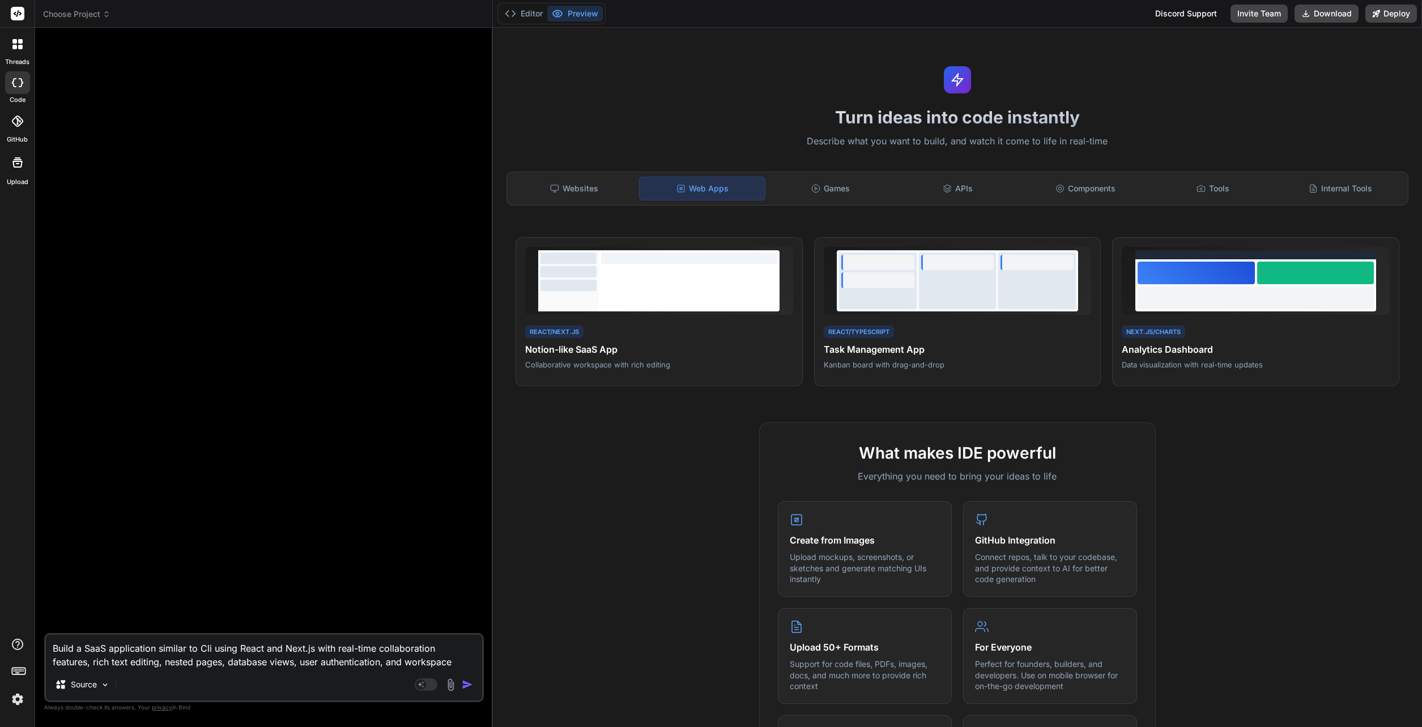
type textarea "x"
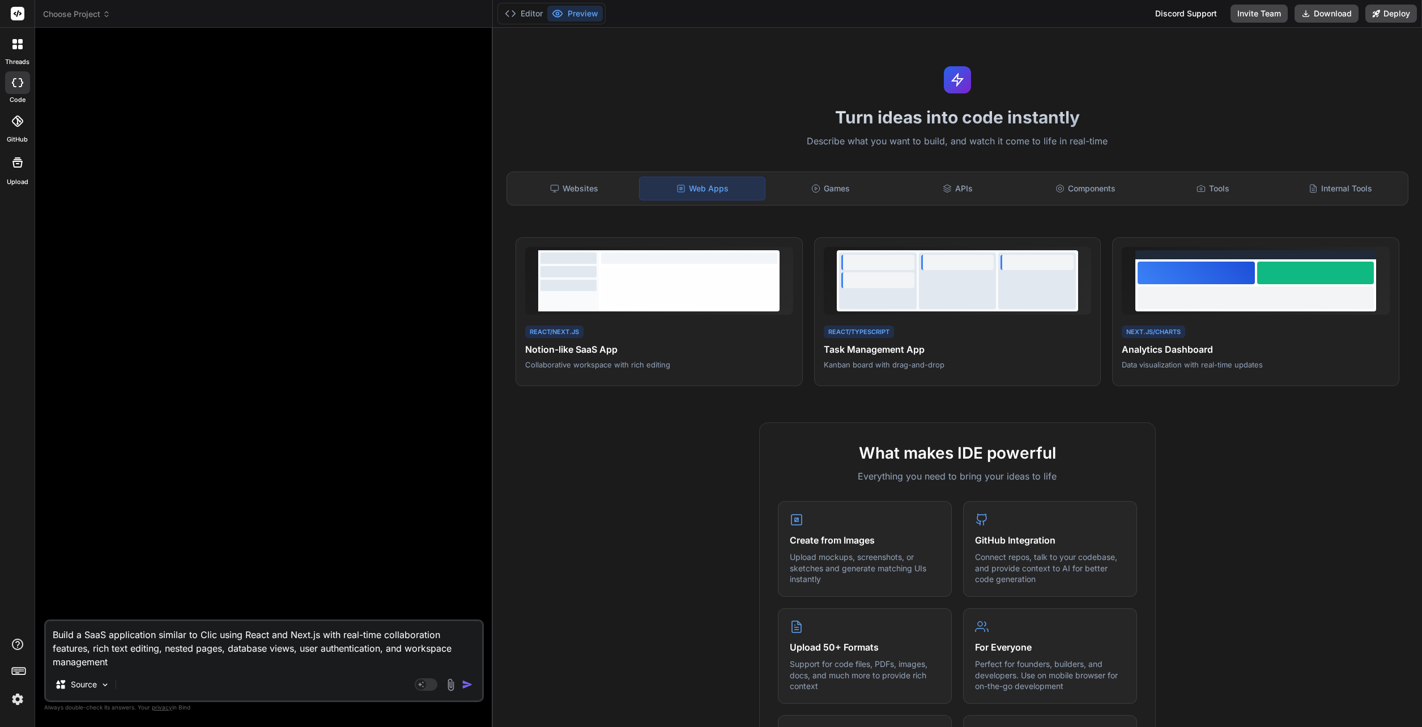
type textarea "Build a SaaS application similar to Click using React and Next.js with real-tim…"
type textarea "x"
type textarea "Build a SaaS application similar to Clickr using React and Next.js with real-ti…"
type textarea "x"
type textarea "Build a SaaS application similar to Clickra using React and Next.js with real-t…"
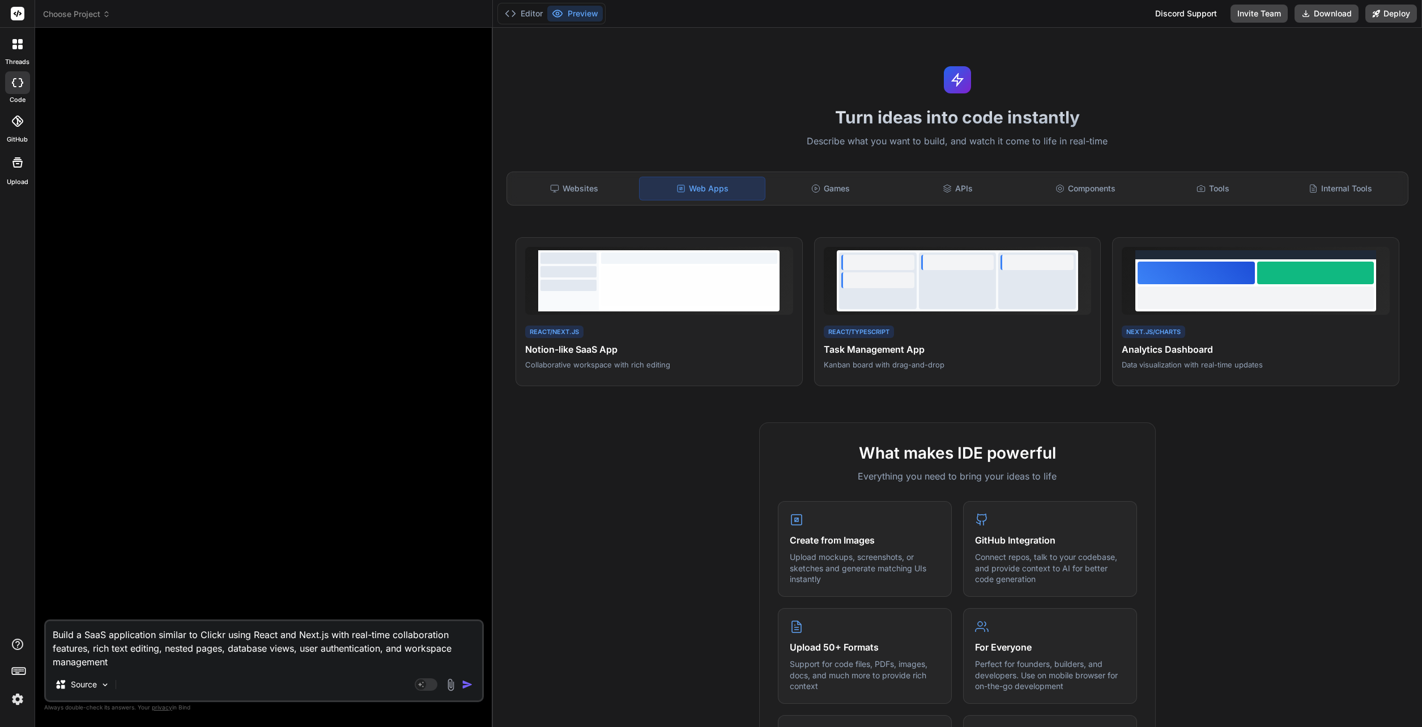
type textarea "x"
type textarea "Build a SaaS application similar to Clickran using React and Next.js with real-…"
type textarea "x"
type textarea "Build a SaaS application similar to Clickrank using React and Next.js with real…"
type textarea "x"
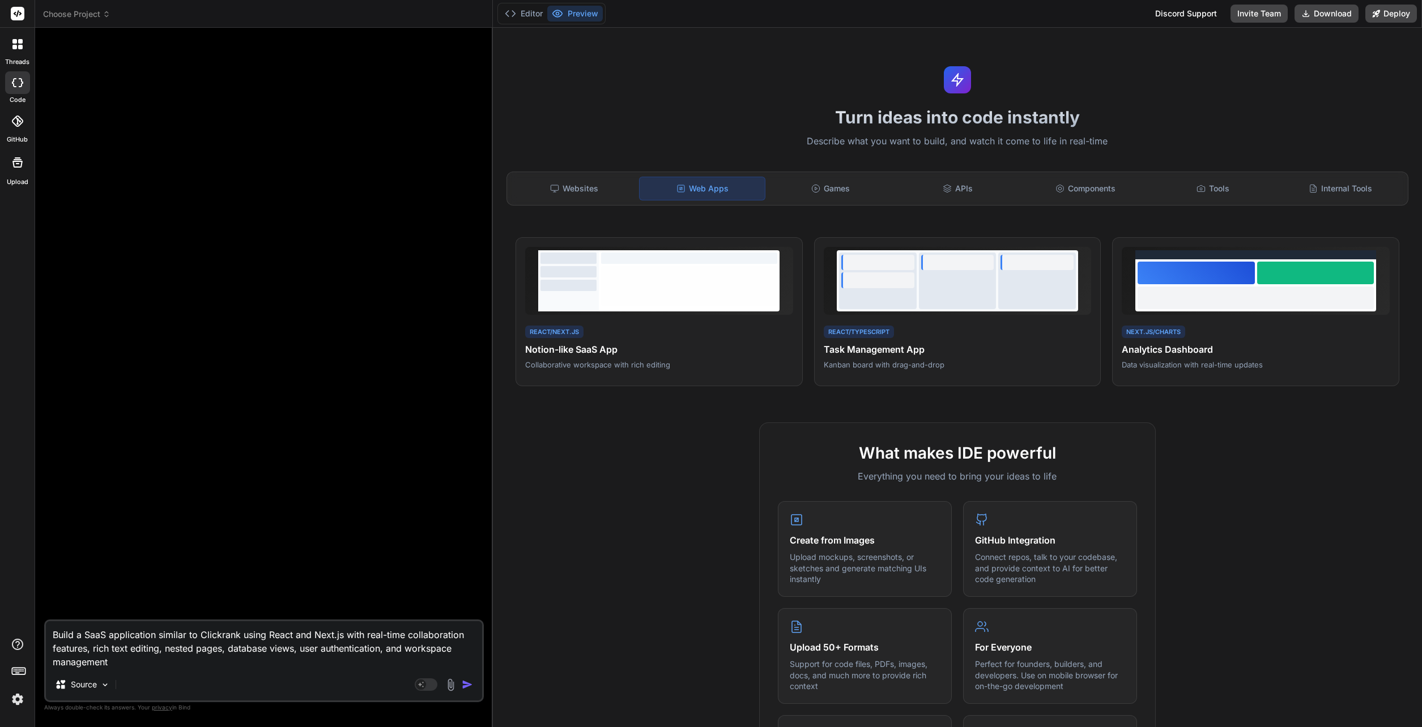
type textarea "Build a SaaS application similar to Clickrank using React and Next.js with real…"
click at [467, 521] on img "button" at bounding box center [467, 684] width 11 height 11
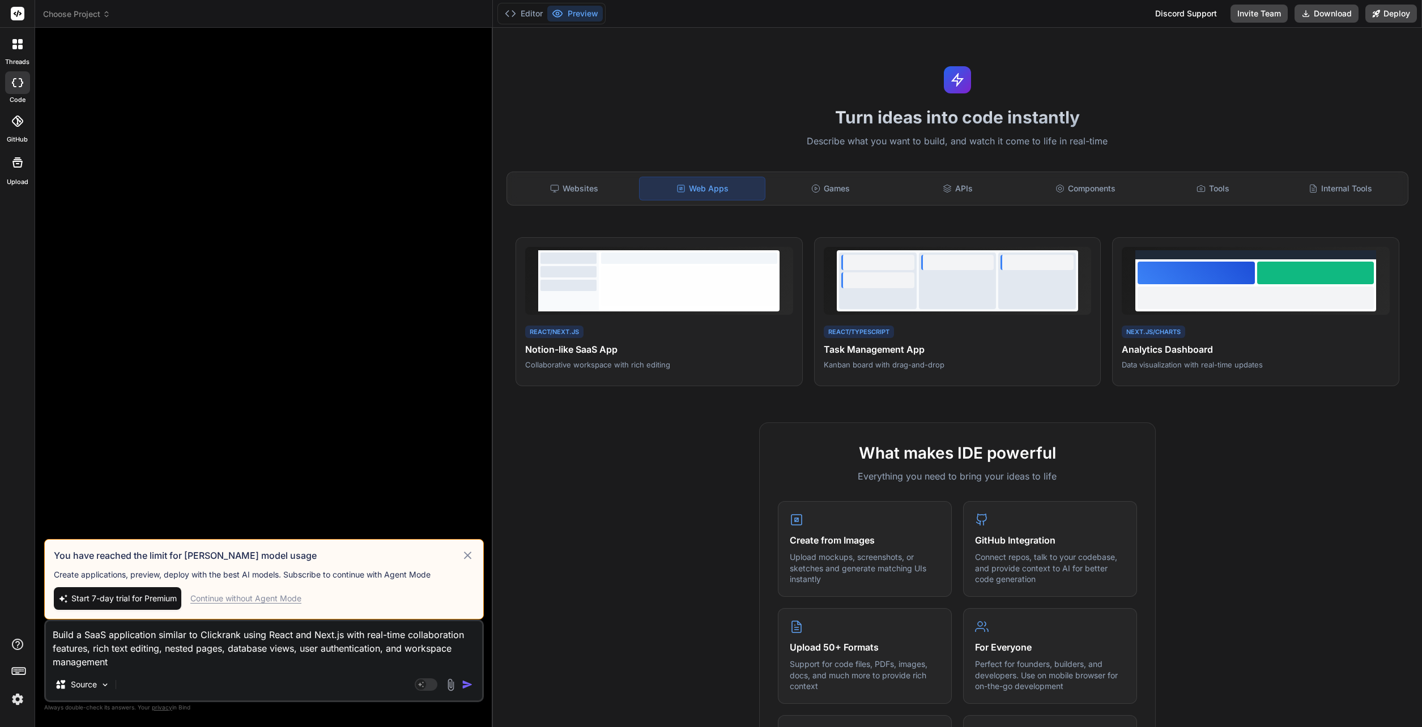
click at [467, 521] on icon at bounding box center [467, 556] width 8 height 8
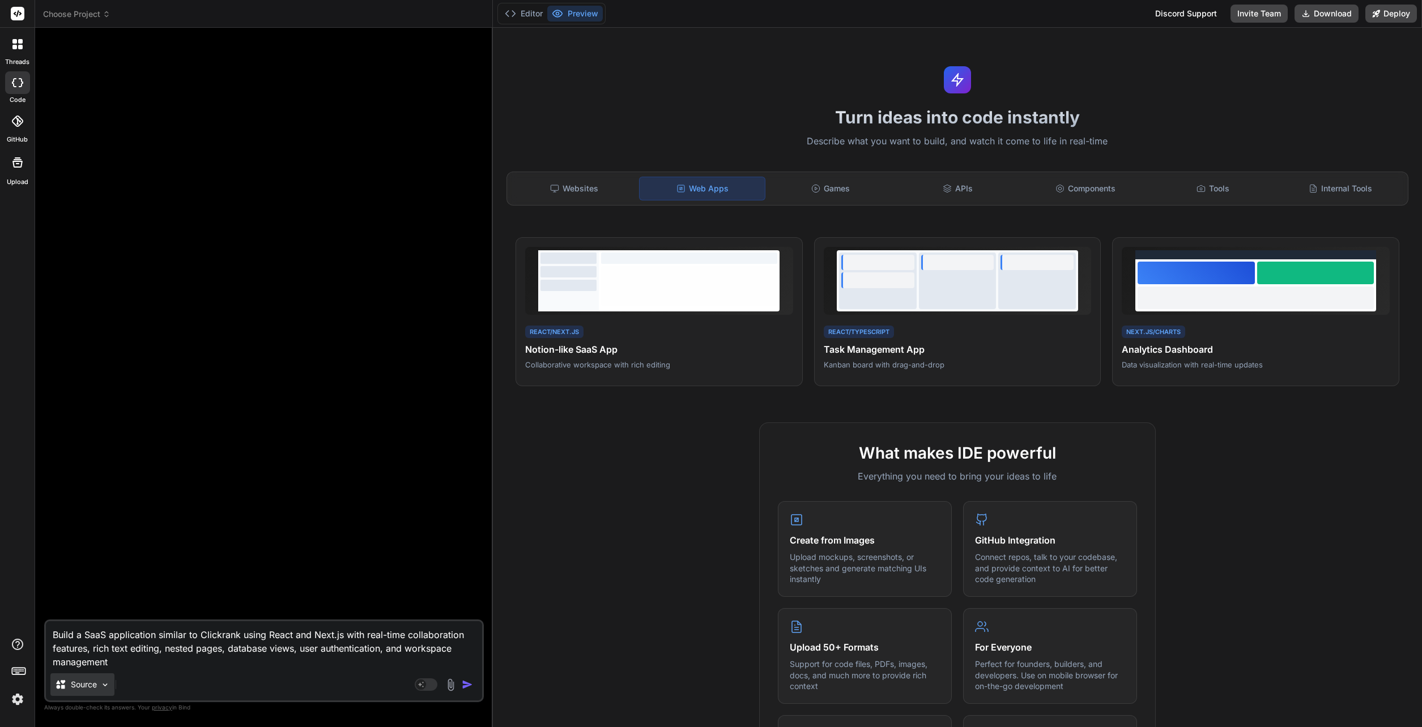
click at [112, 521] on div "Source" at bounding box center [82, 685] width 64 height 23
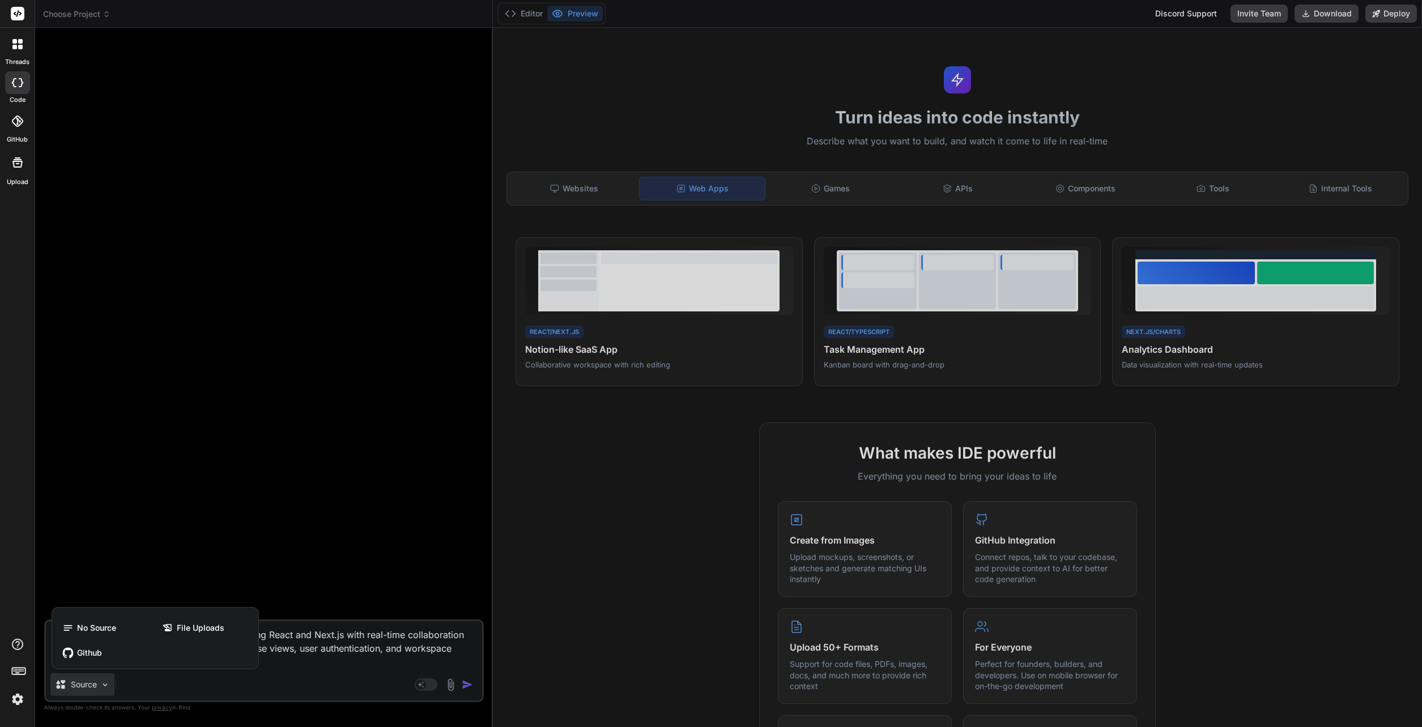
click at [208, 521] on div at bounding box center [711, 363] width 1422 height 727
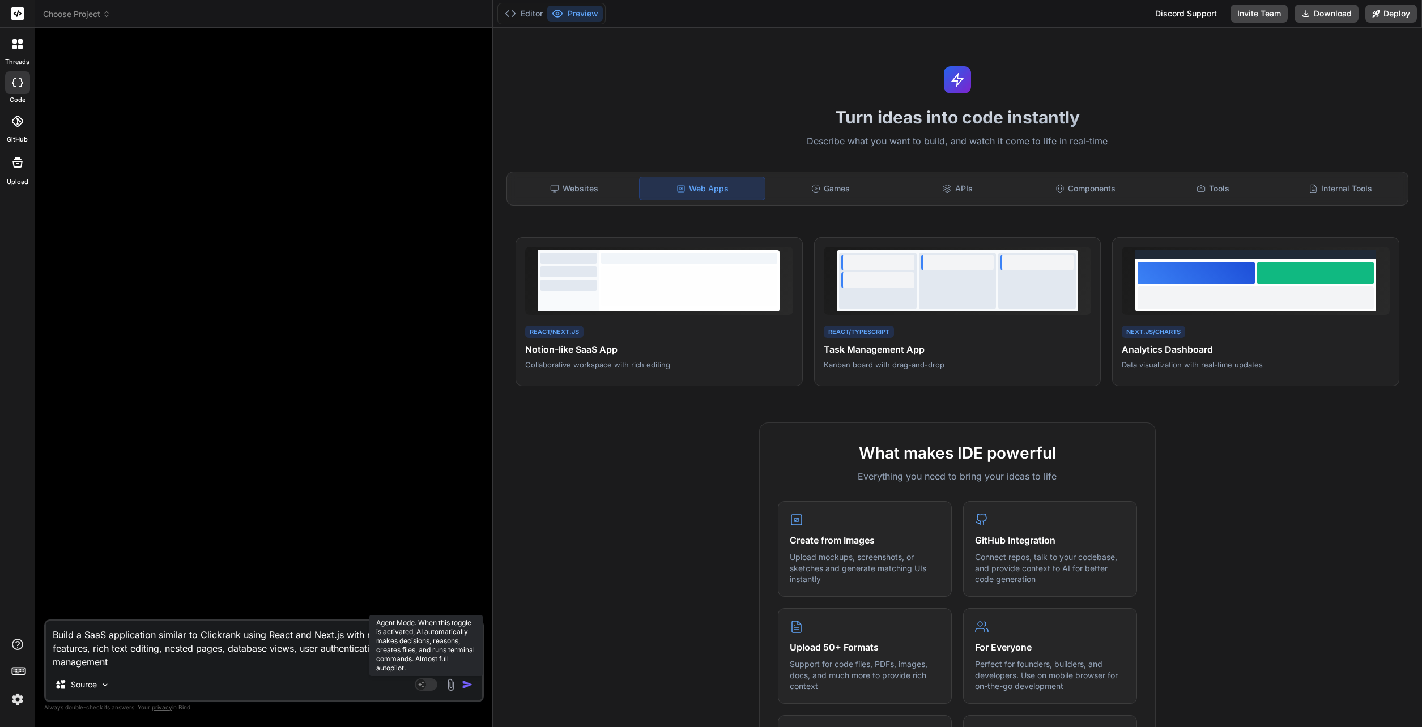
click at [428, 521] on rect at bounding box center [426, 685] width 23 height 12
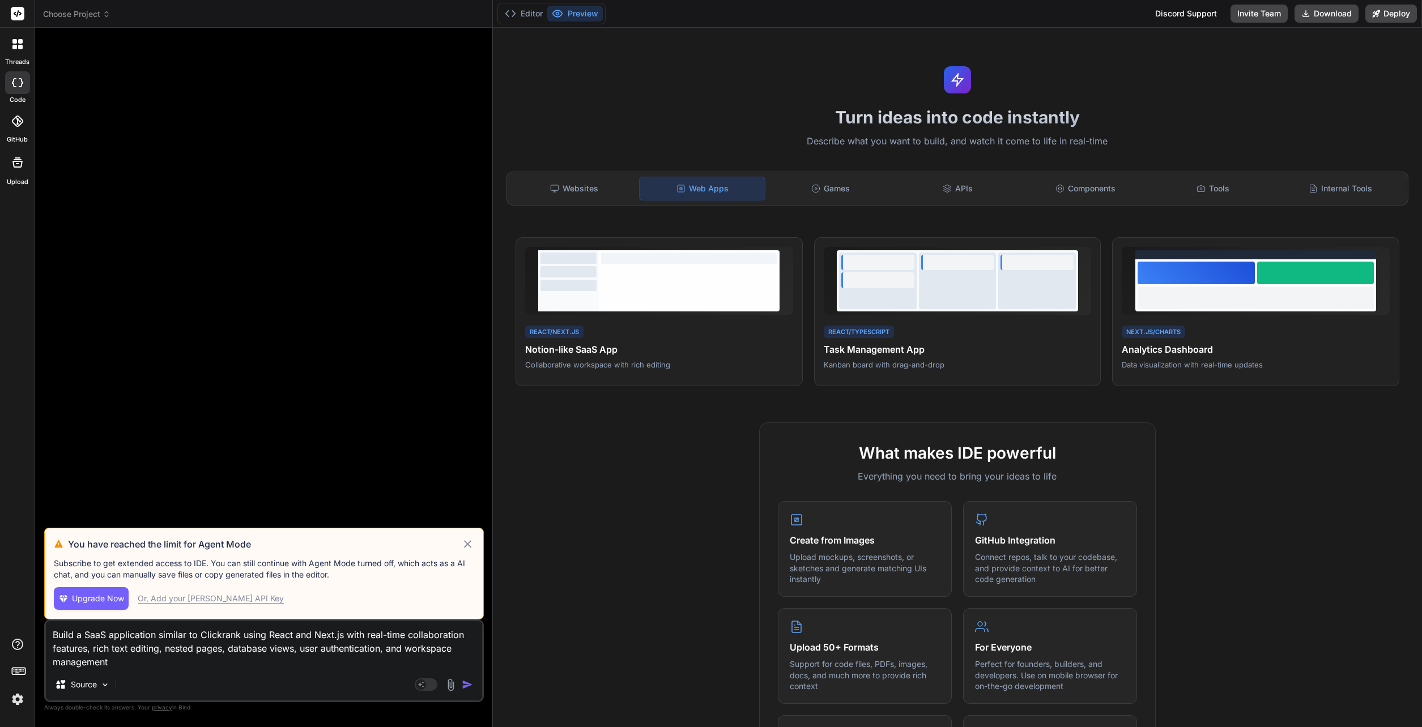
click at [467, 521] on icon at bounding box center [467, 545] width 13 height 14
type textarea "x"
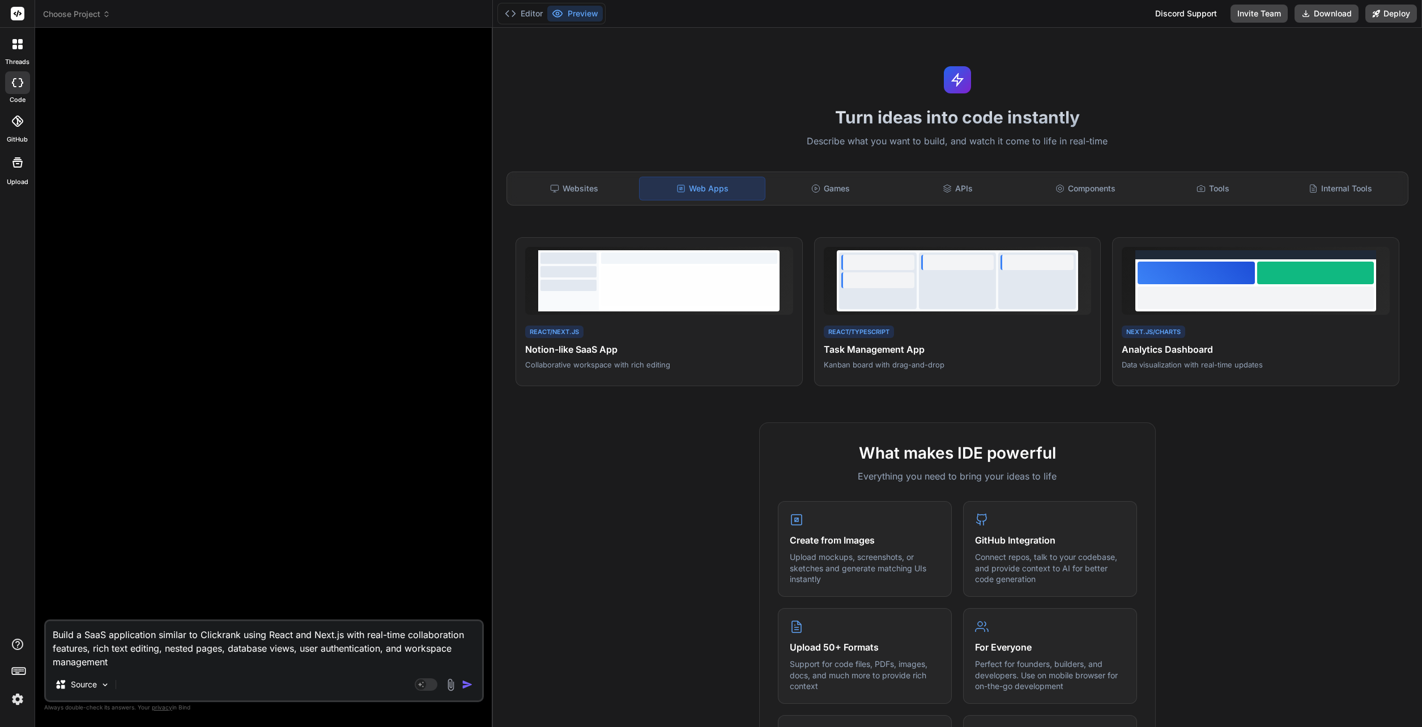
click at [126, 521] on textarea "Build a SaaS application similar to Clickrank using React and Next.js with real…" at bounding box center [264, 645] width 436 height 48
type textarea "x"
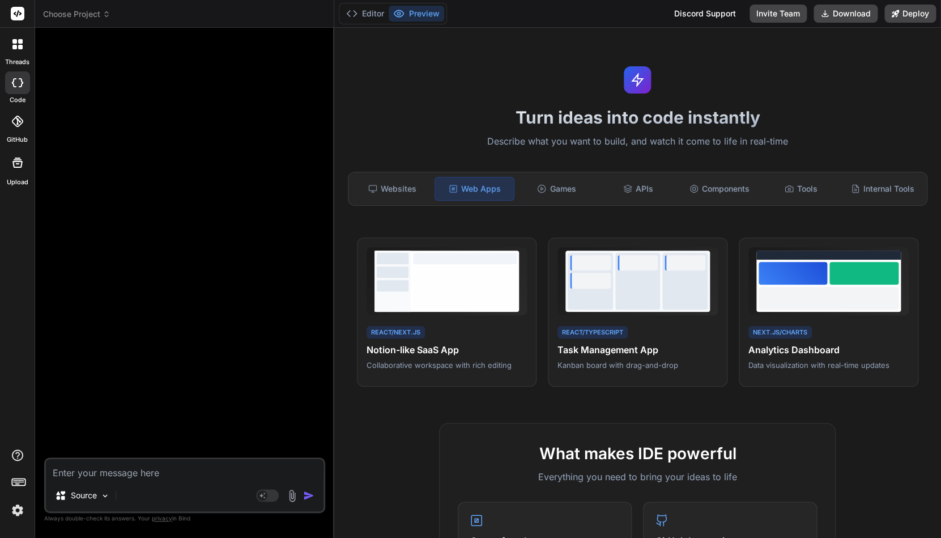
type textarea "x"
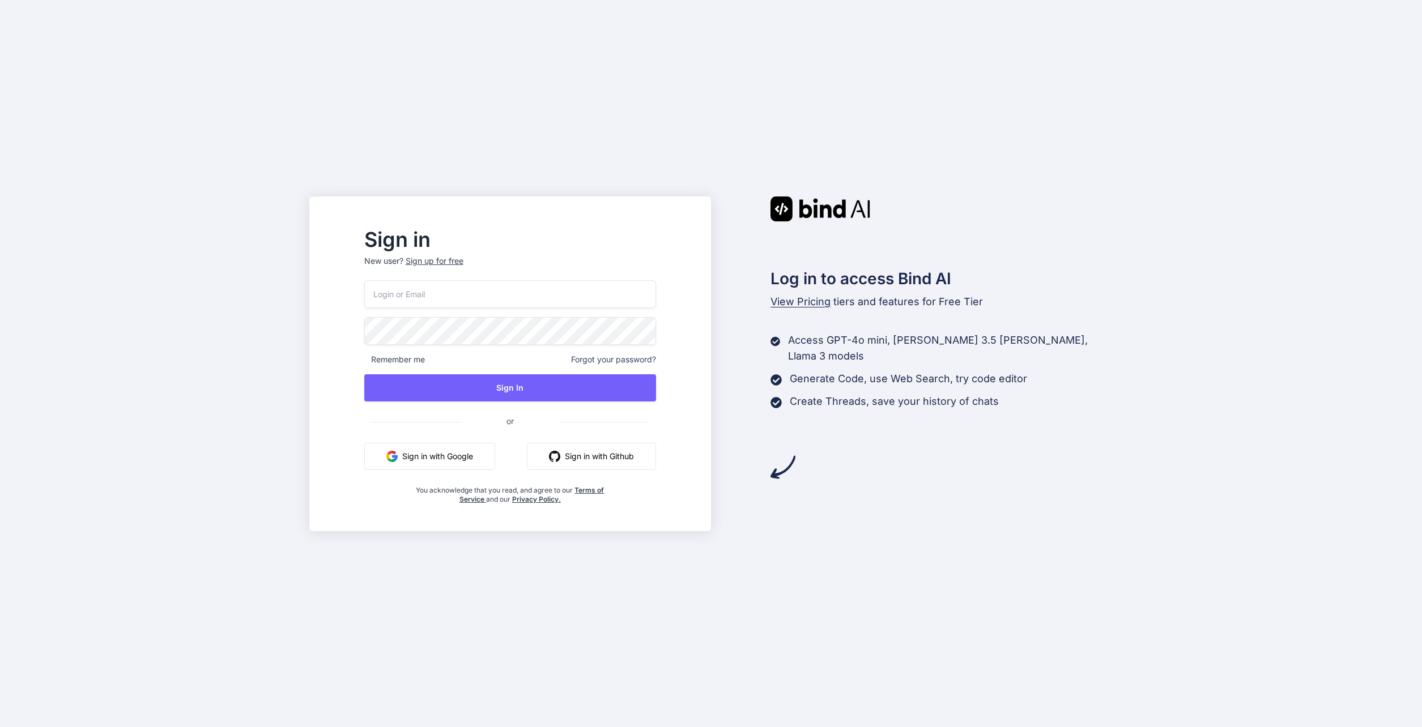
click at [455, 285] on input "email" at bounding box center [510, 294] width 292 height 28
click at [536, 383] on button "Sign In" at bounding box center [510, 387] width 292 height 27
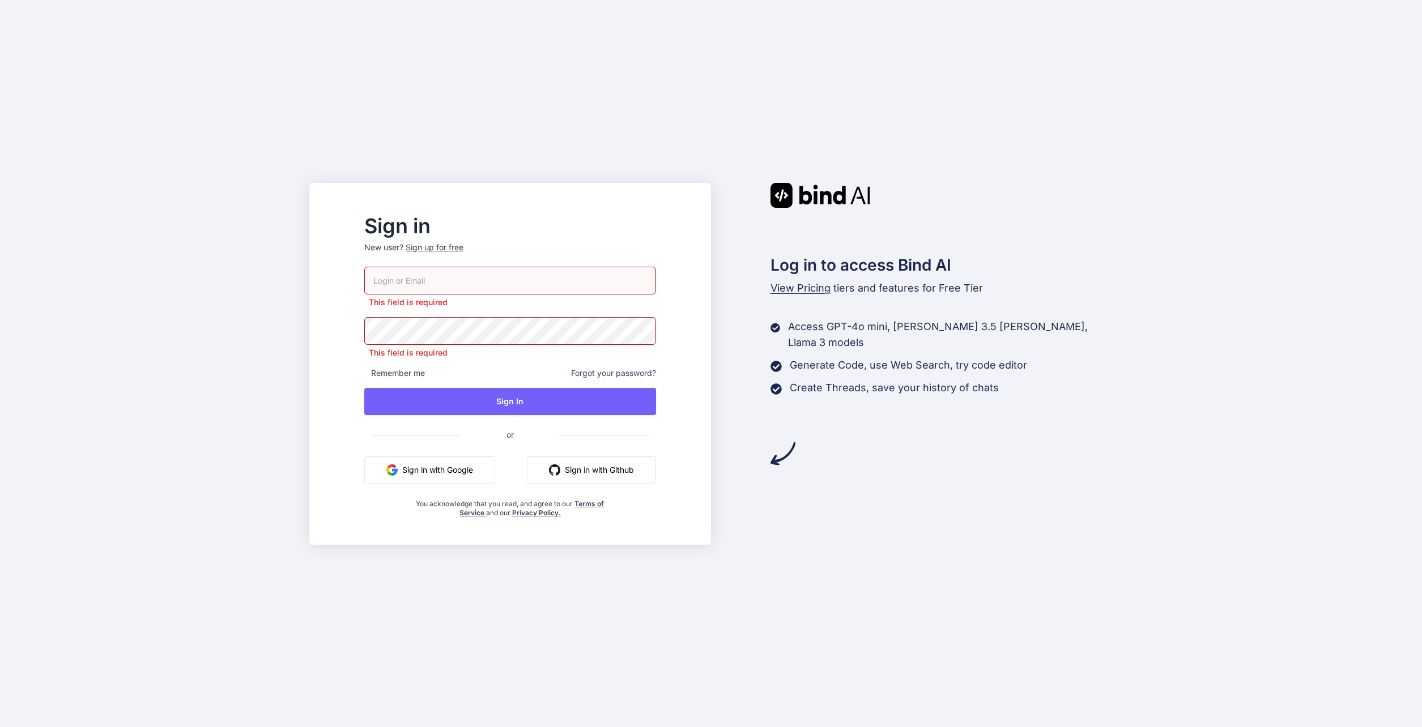
click at [460, 283] on input "email" at bounding box center [510, 281] width 292 height 28
type input "[EMAIL_ADDRESS][DOMAIN_NAME]"
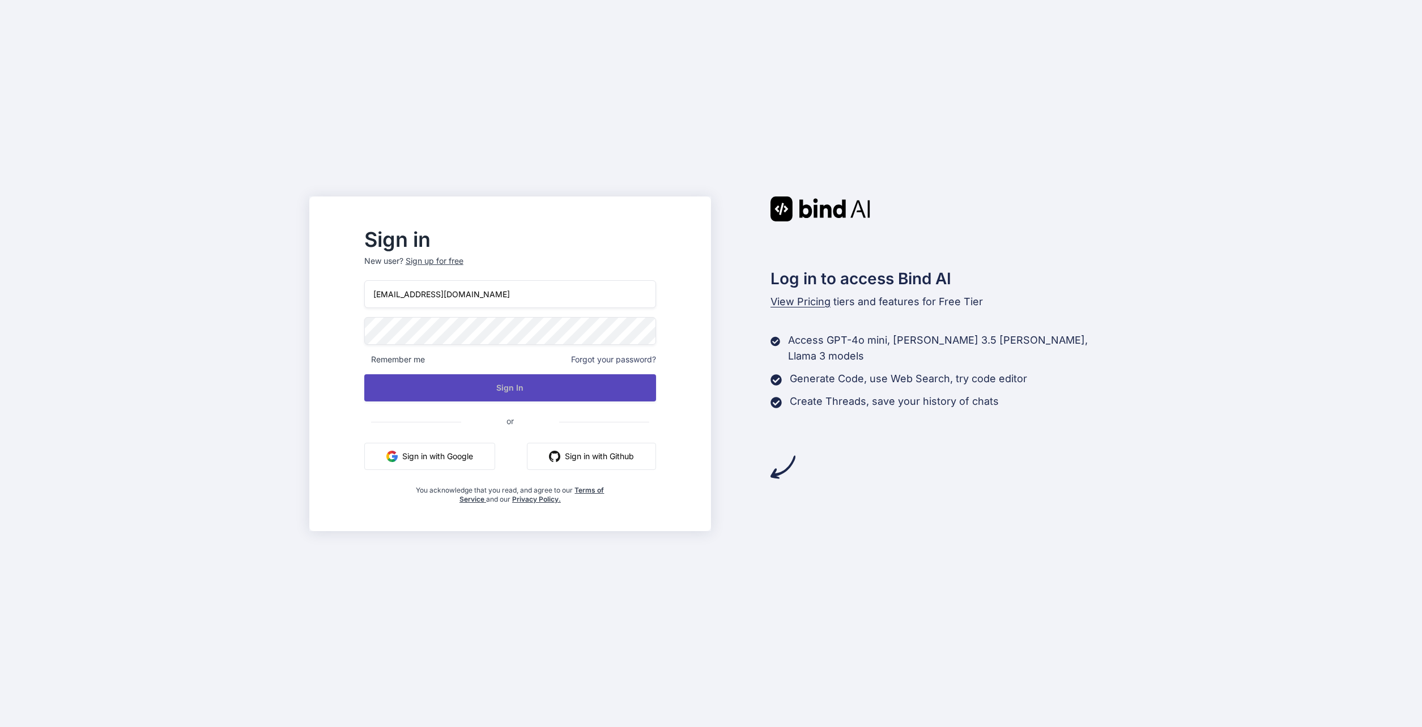
click at [474, 390] on button "Sign In" at bounding box center [510, 387] width 292 height 27
